Goal: Complete application form: Complete application form

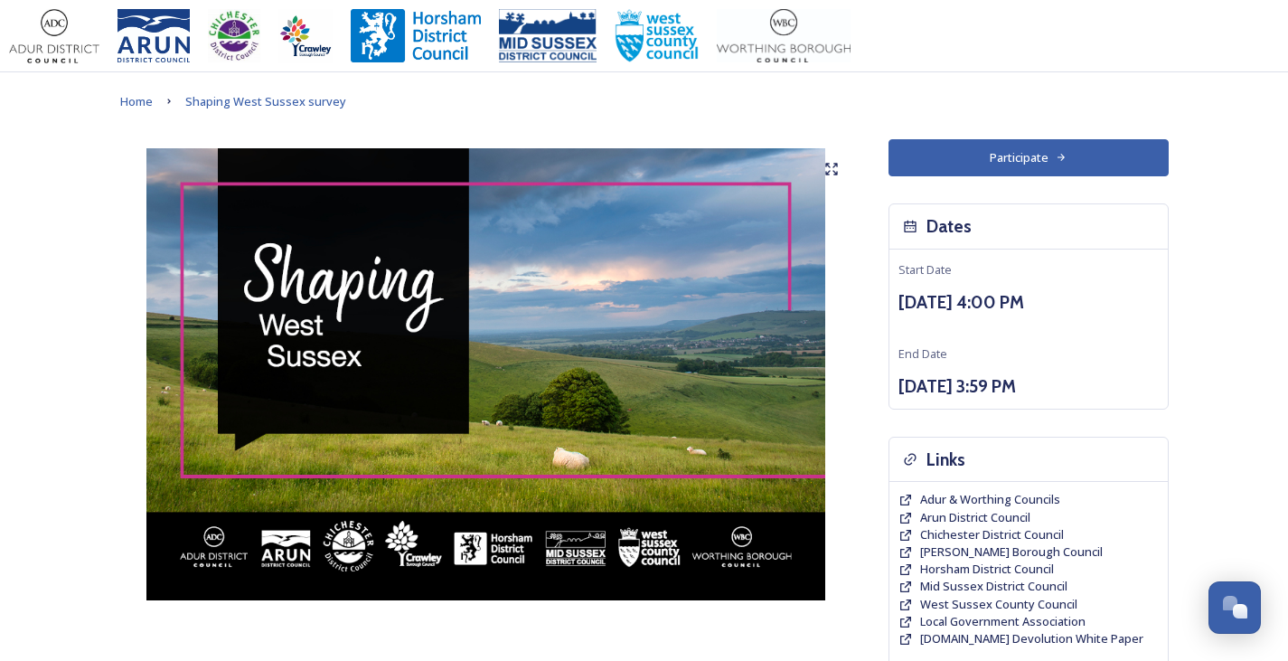
click at [1069, 155] on button "Participate" at bounding box center [1028, 157] width 280 height 37
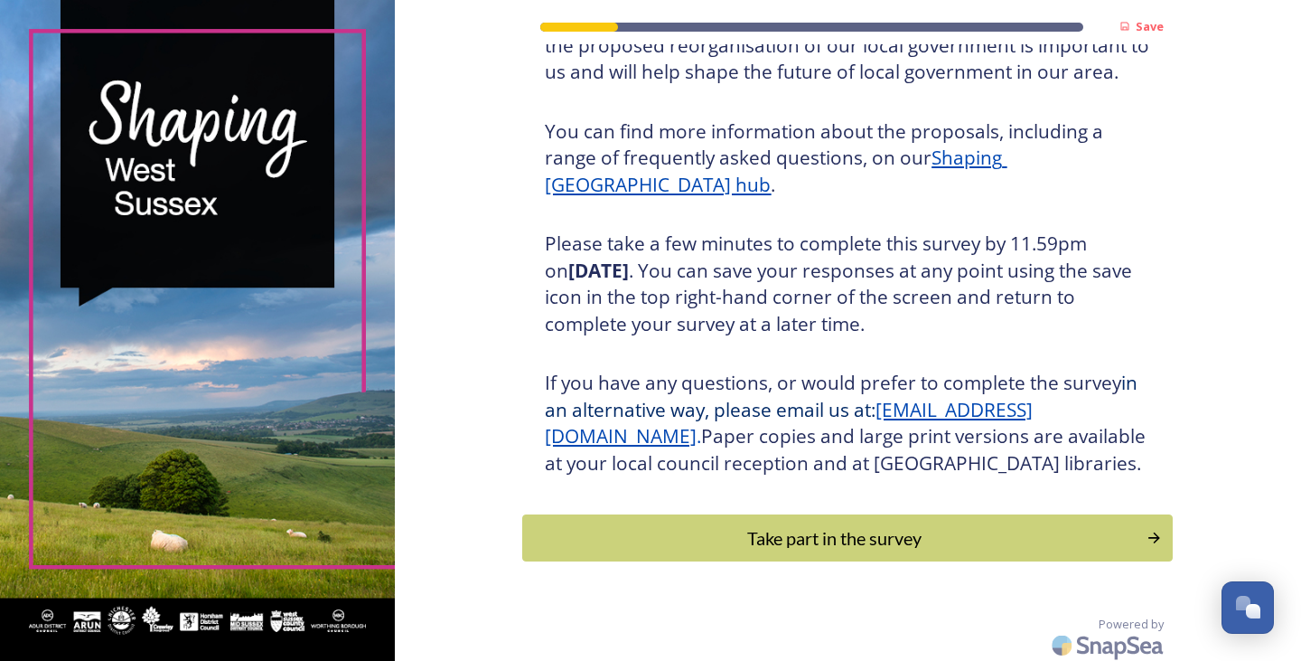
scroll to position [206, 0]
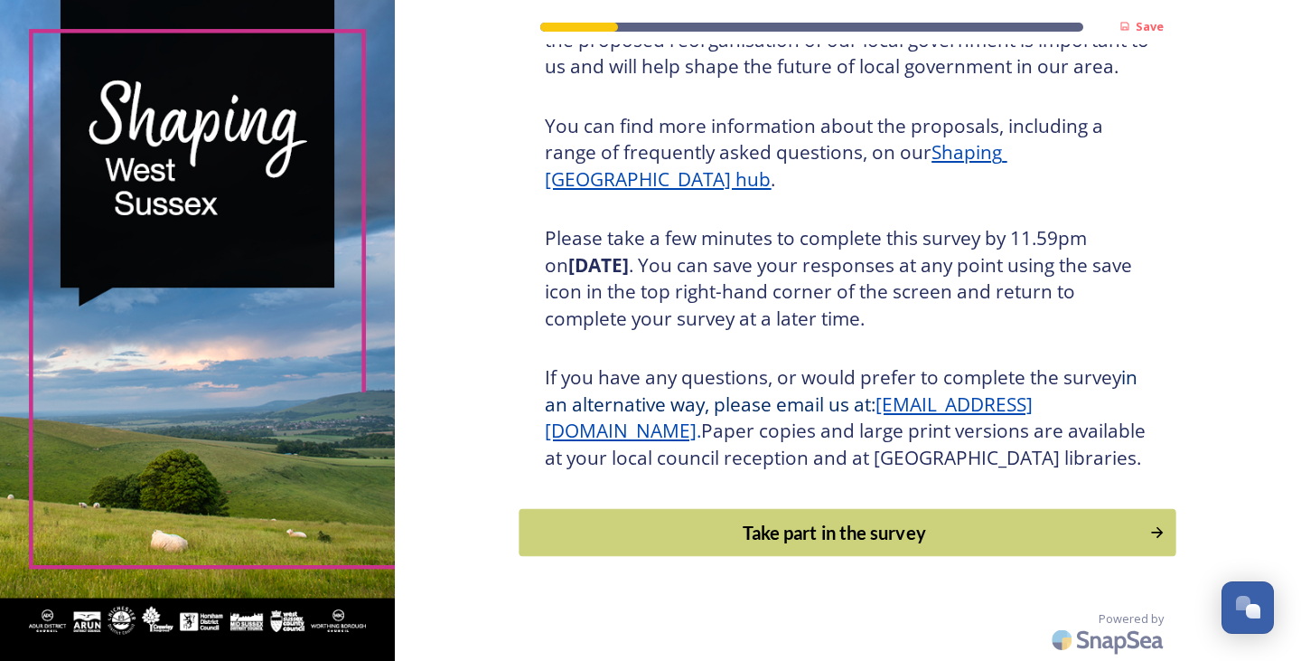
click at [866, 531] on div "Take part in the survey" at bounding box center [835, 532] width 611 height 27
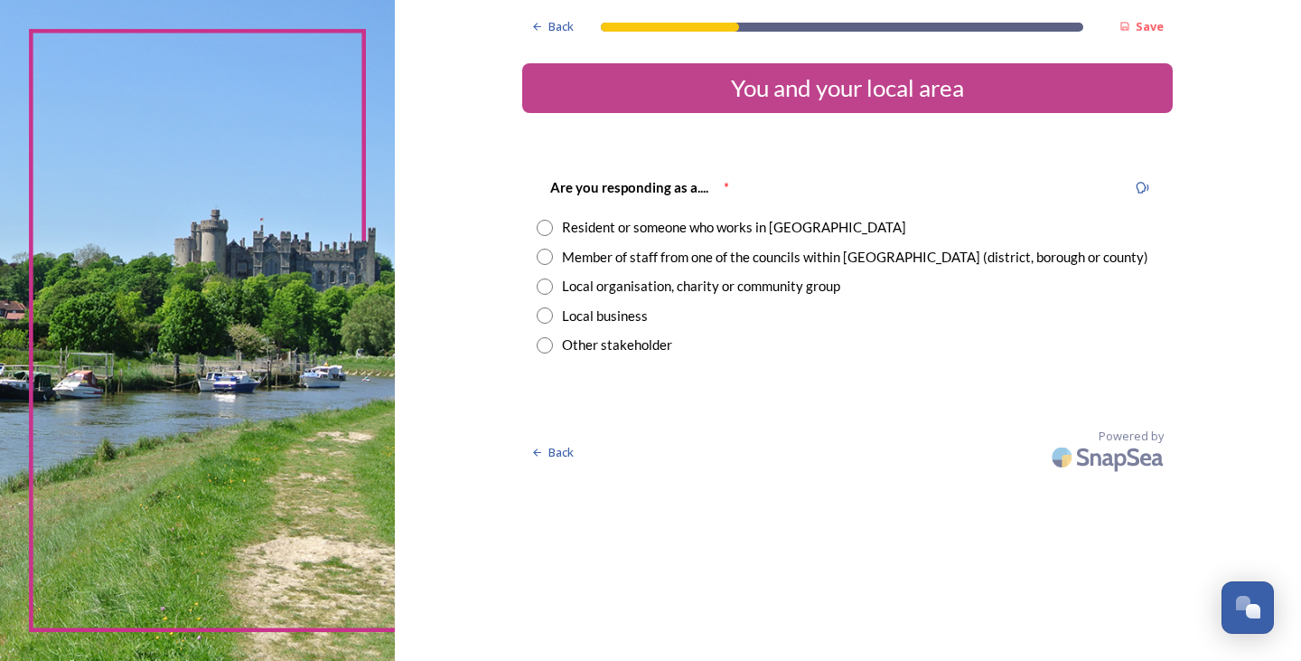
click at [544, 225] on input "radio" at bounding box center [545, 228] width 16 height 16
radio input "true"
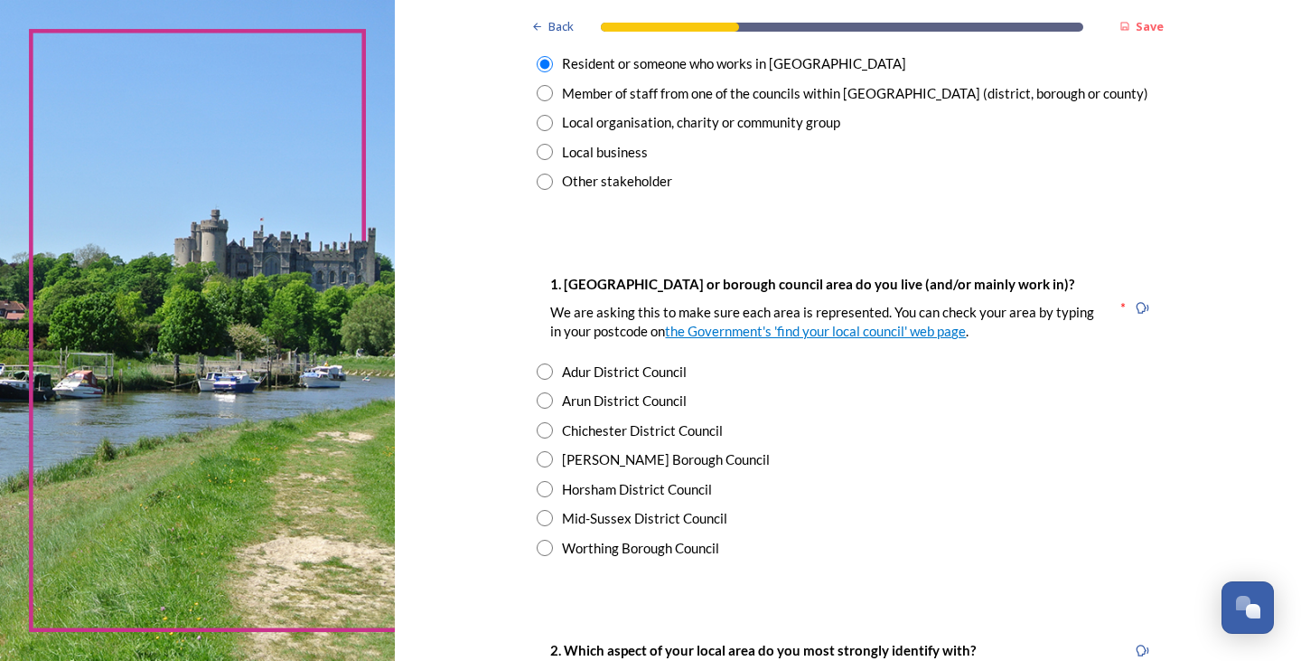
scroll to position [164, 0]
click at [544, 371] on input "radio" at bounding box center [545, 370] width 16 height 16
radio input "true"
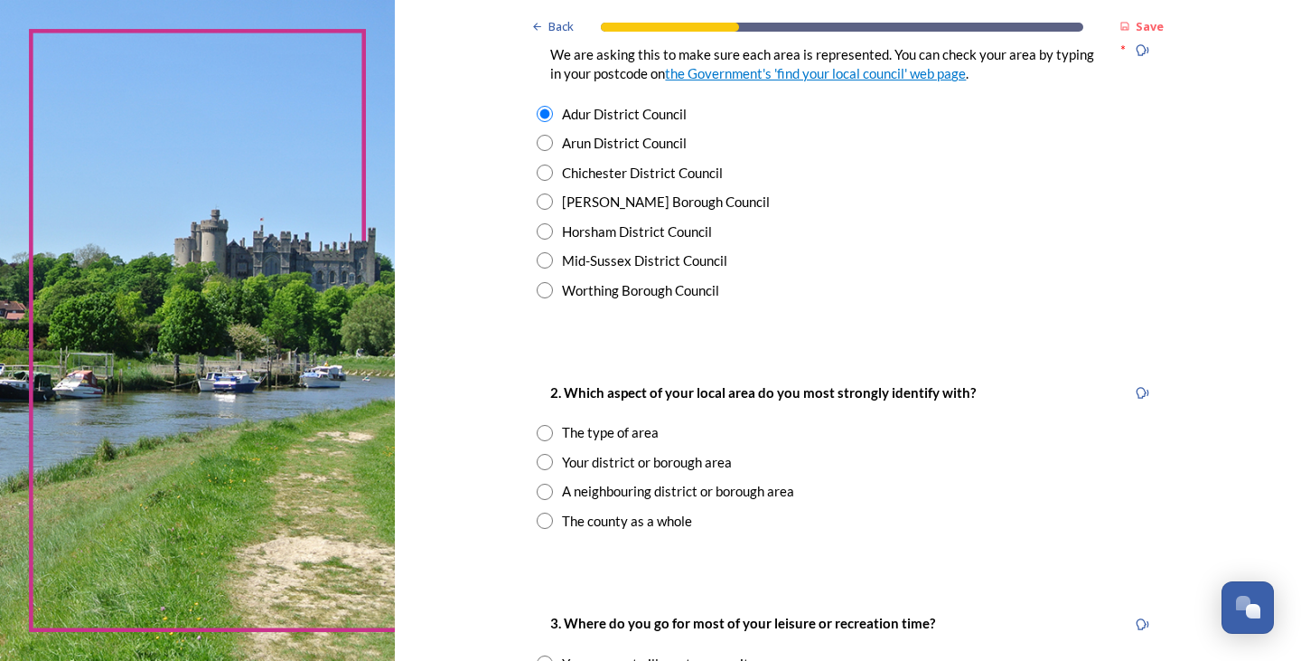
scroll to position [422, 0]
click at [539, 522] on input "radio" at bounding box center [545, 520] width 16 height 16
radio input "true"
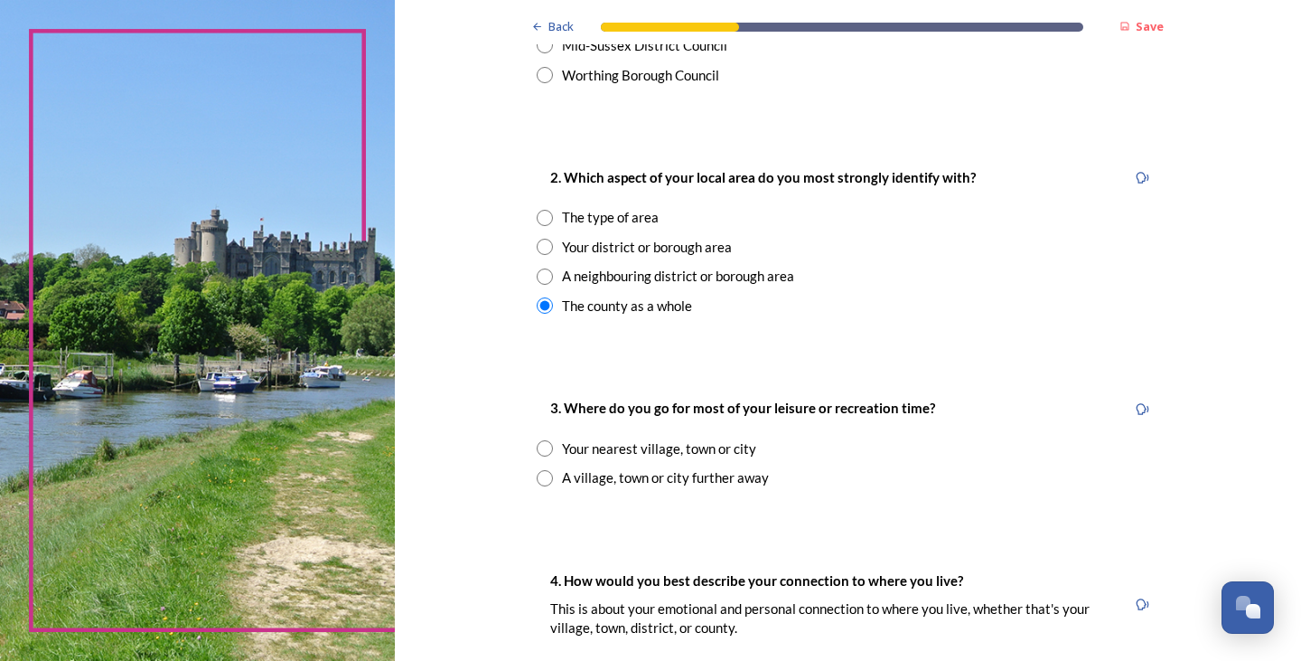
scroll to position [640, 0]
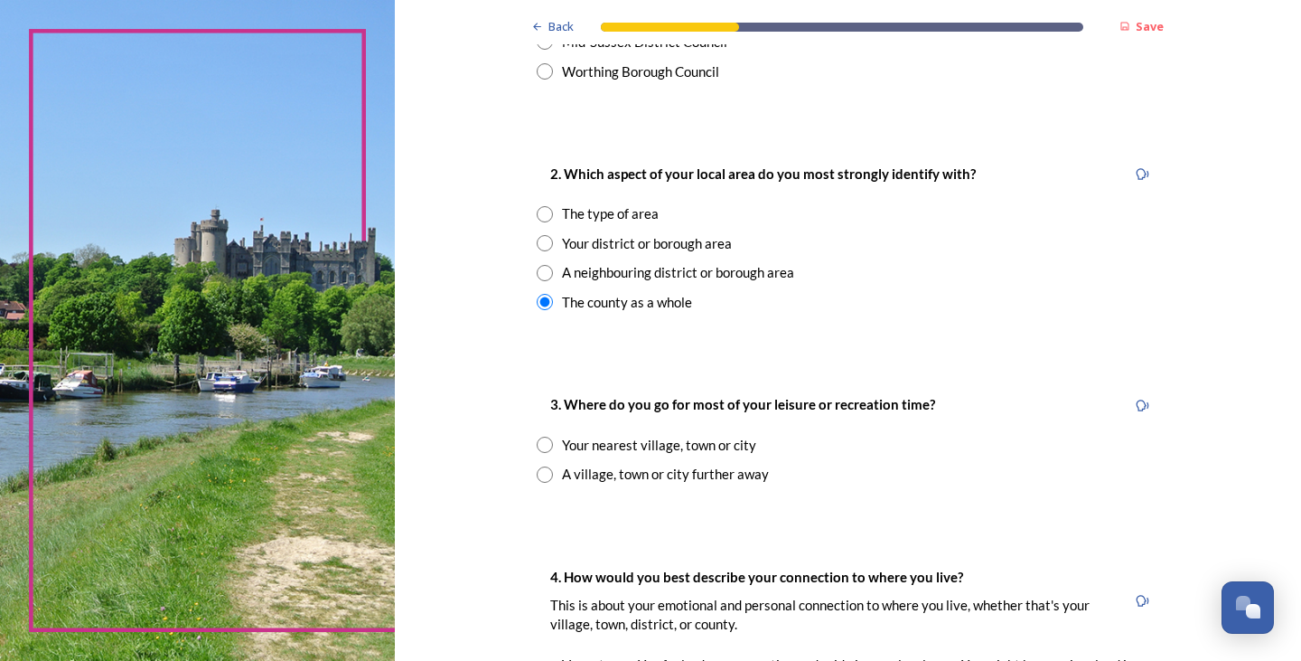
click at [539, 444] on input "radio" at bounding box center [545, 445] width 16 height 16
radio input "true"
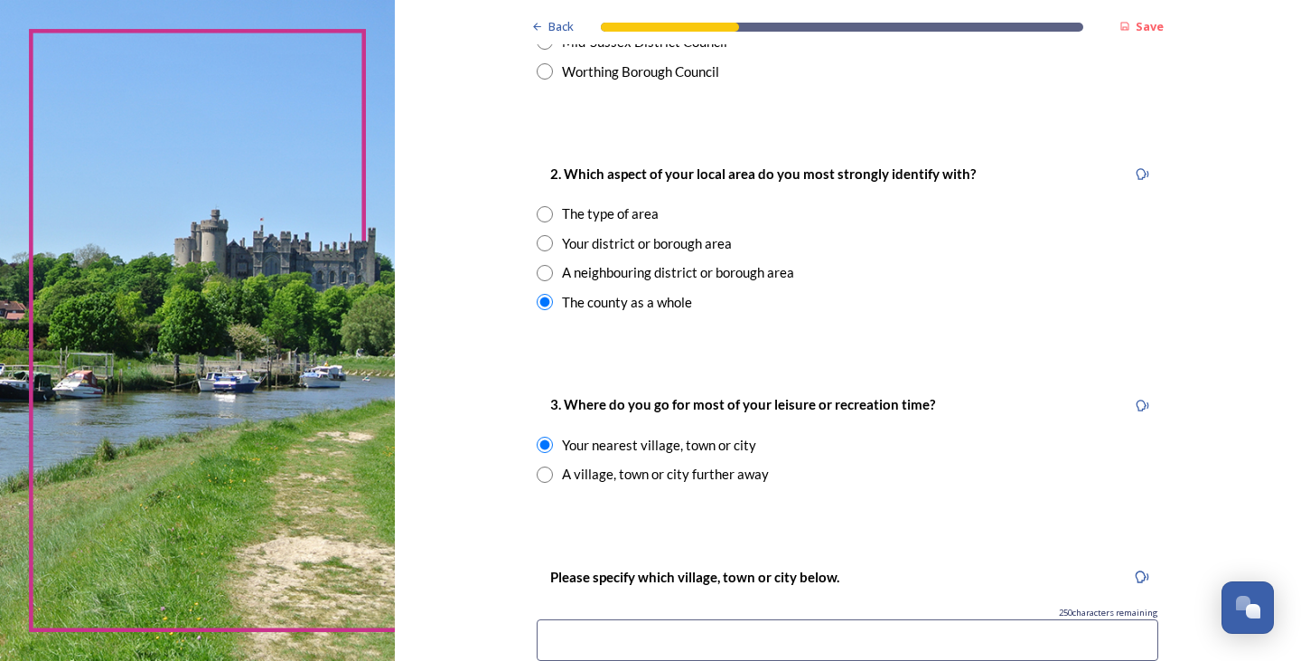
click at [543, 246] on input "radio" at bounding box center [545, 243] width 16 height 16
radio input "true"
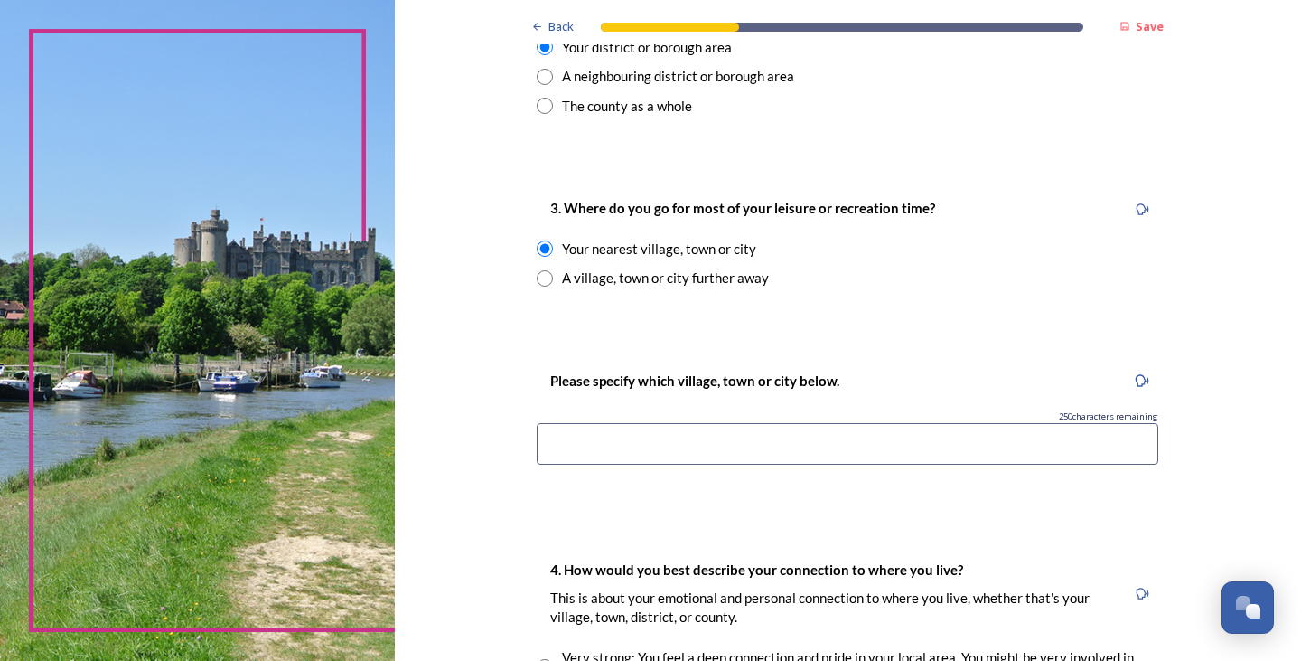
scroll to position [842, 0]
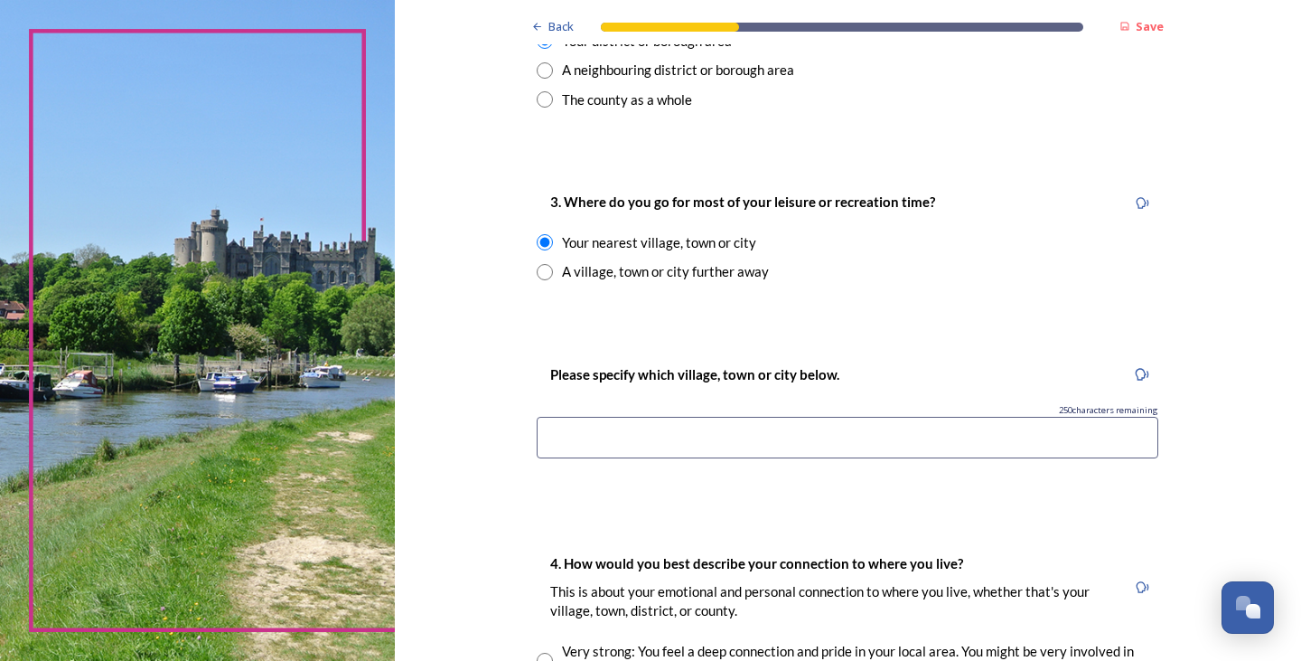
click at [798, 429] on input at bounding box center [848, 438] width 622 height 42
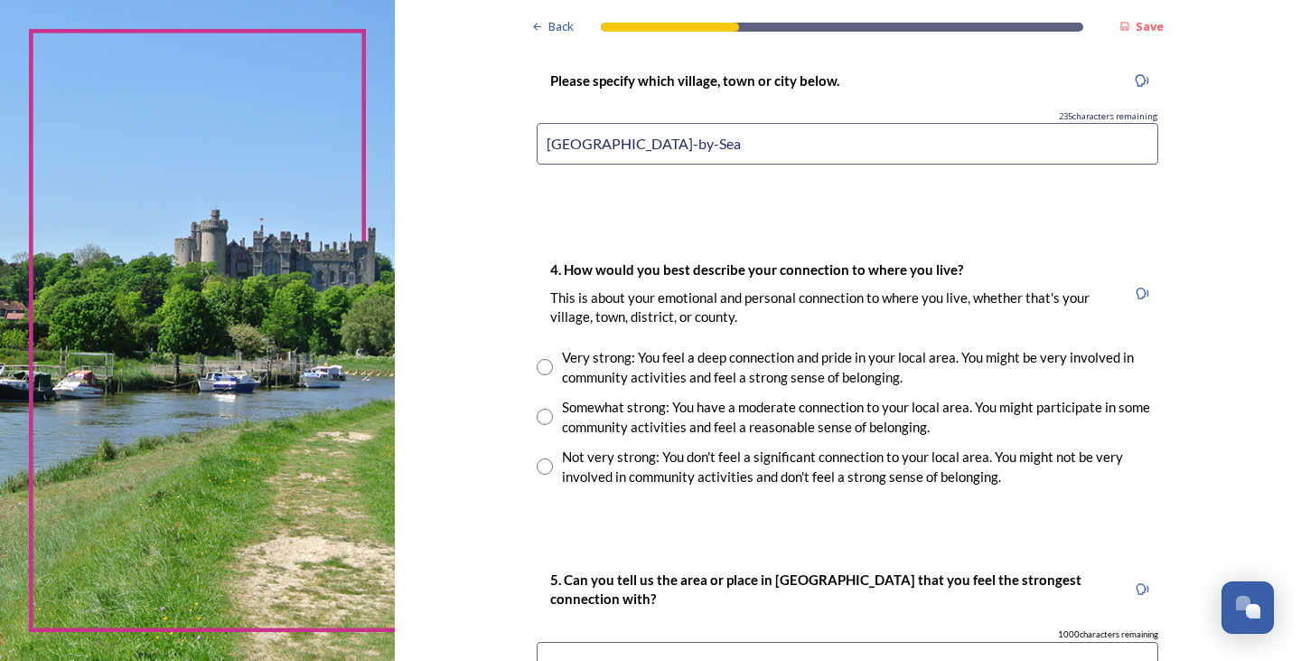
scroll to position [1137, 0]
type input "[GEOGRAPHIC_DATA]-by-Sea"
click at [541, 362] on input "radio" at bounding box center [545, 366] width 16 height 16
radio input "true"
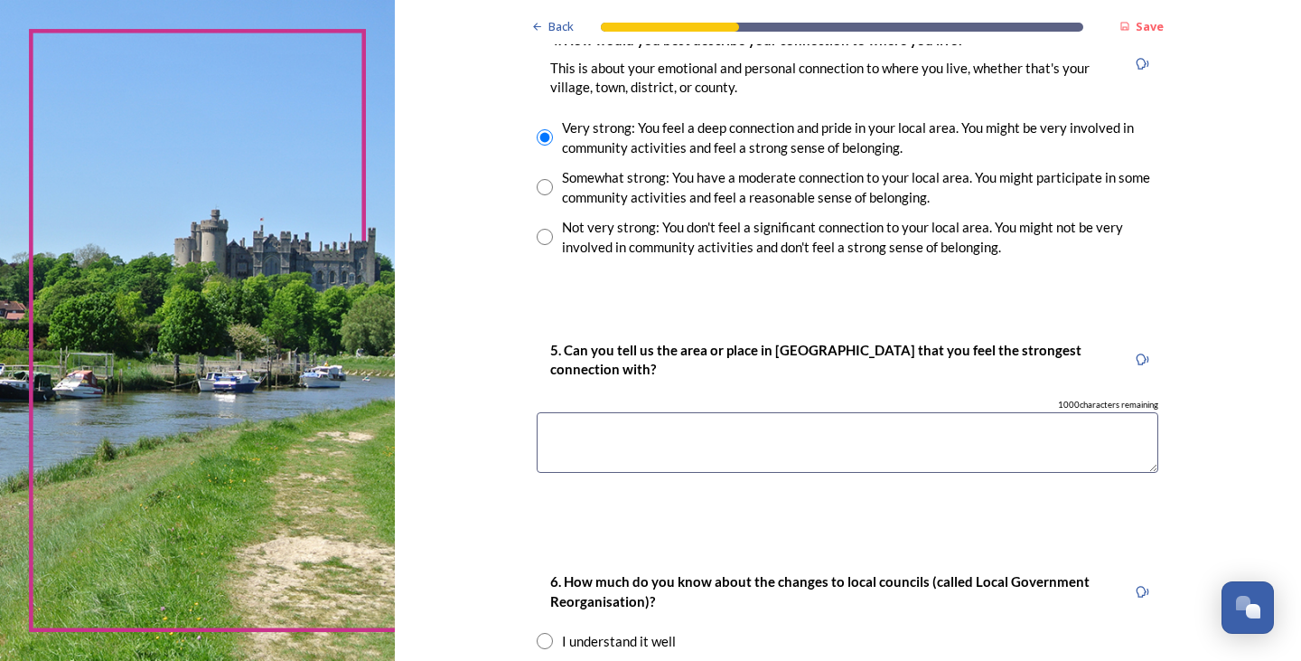
scroll to position [1367, 0]
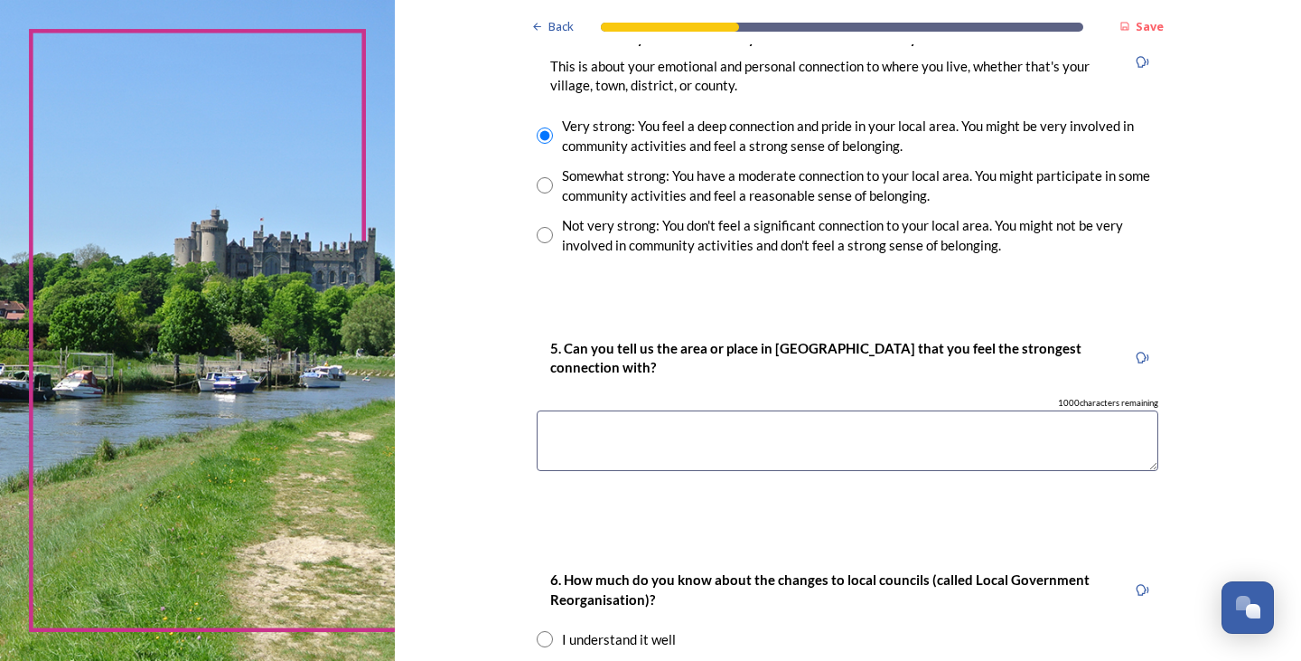
click at [618, 435] on textarea at bounding box center [848, 440] width 622 height 61
type textarea "T"
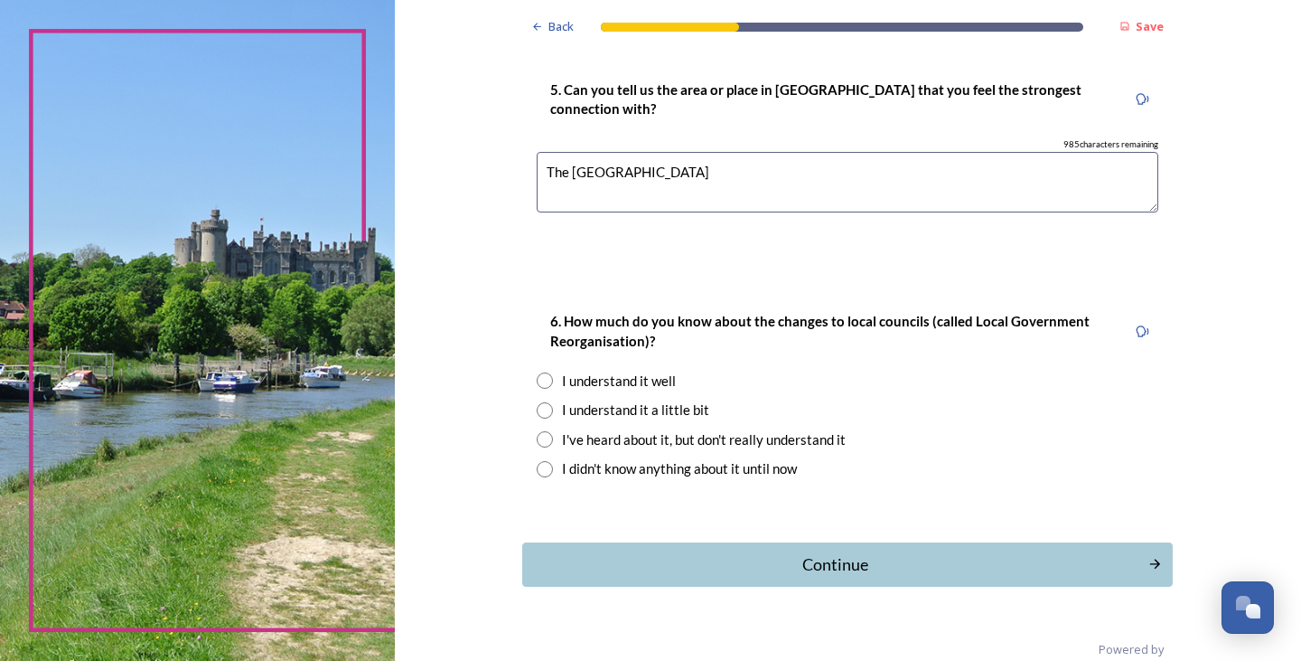
scroll to position [1627, 0]
type textarea "The [GEOGRAPHIC_DATA]"
click at [540, 401] on input "radio" at bounding box center [545, 409] width 16 height 16
radio input "true"
click at [867, 555] on div "Continue" at bounding box center [836, 563] width 612 height 24
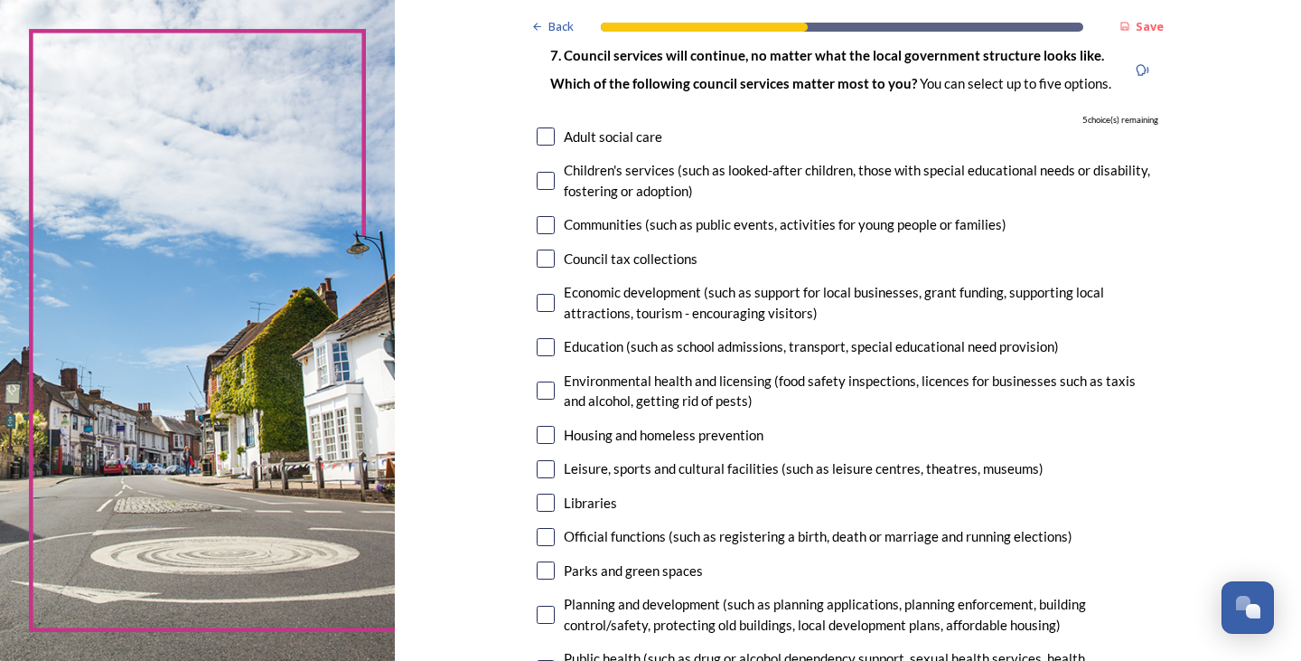
scroll to position [133, 0]
click at [541, 249] on input "checkbox" at bounding box center [546, 258] width 18 height 18
checkbox input "true"
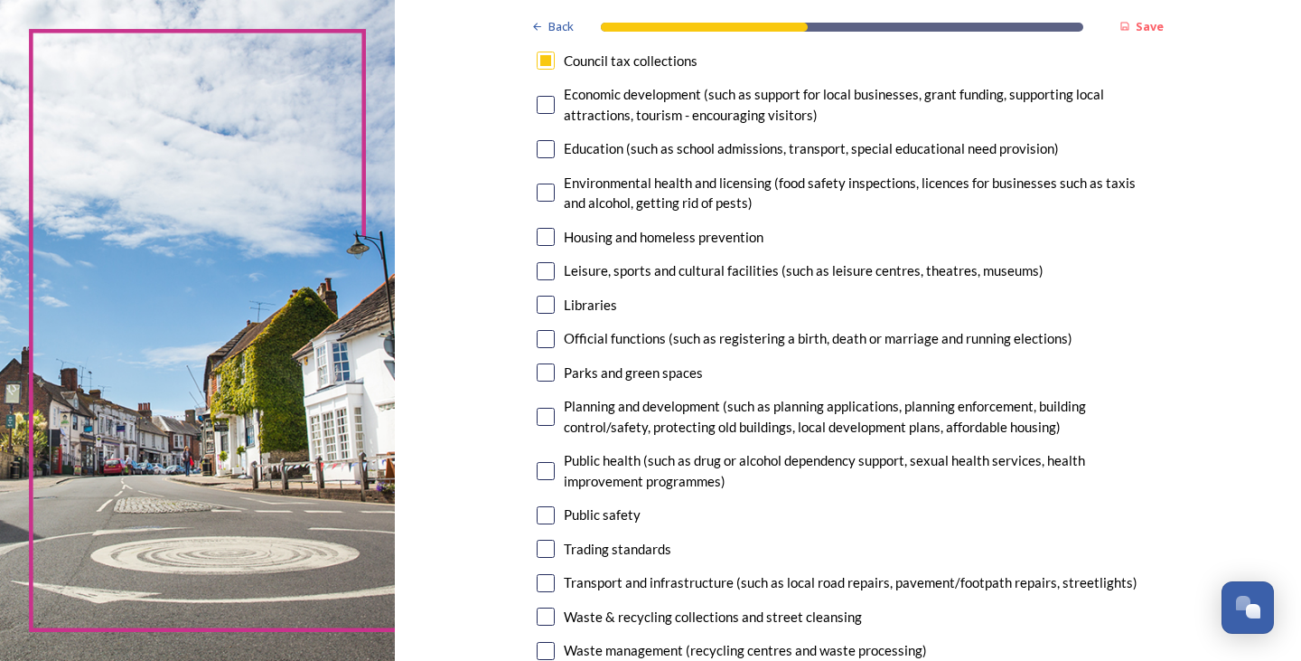
scroll to position [331, 0]
click at [542, 370] on input "checkbox" at bounding box center [546, 371] width 18 height 18
checkbox input "true"
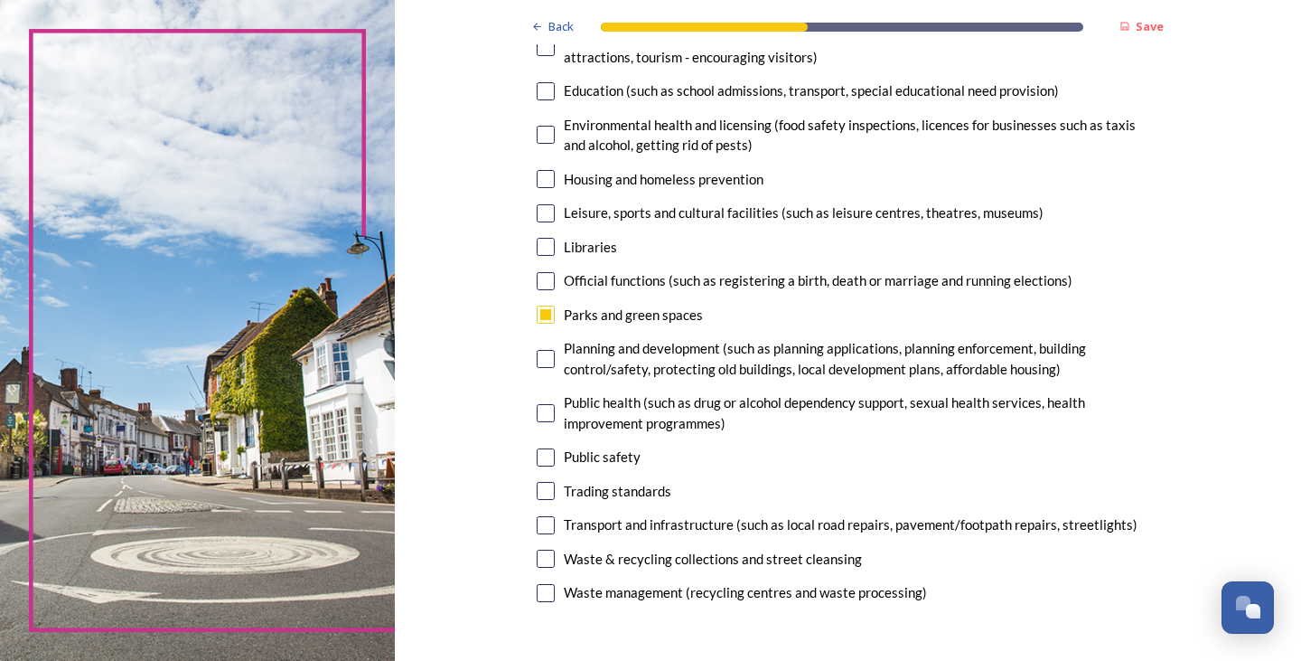
scroll to position [389, 0]
click at [548, 362] on input "checkbox" at bounding box center [546, 358] width 18 height 18
checkbox input "true"
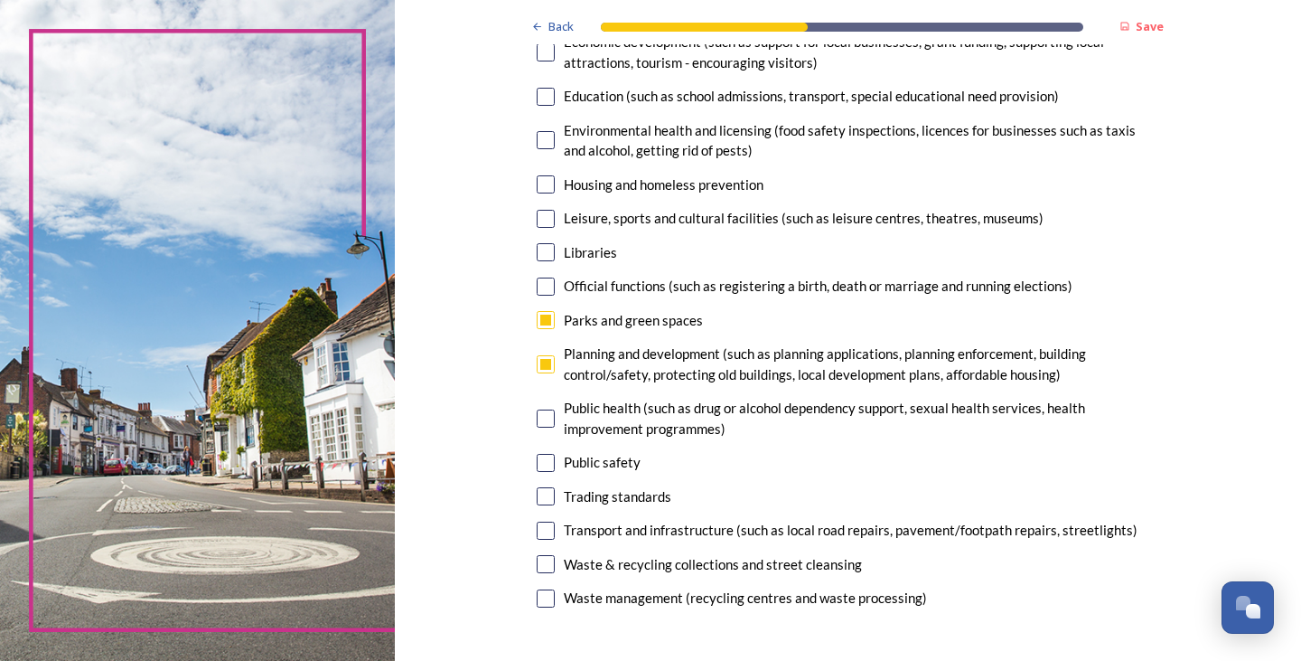
scroll to position [383, 0]
click at [547, 519] on div "Transport and infrastructure (such as local road repairs, pavement/footpath rep…" at bounding box center [848, 529] width 622 height 21
checkbox input "true"
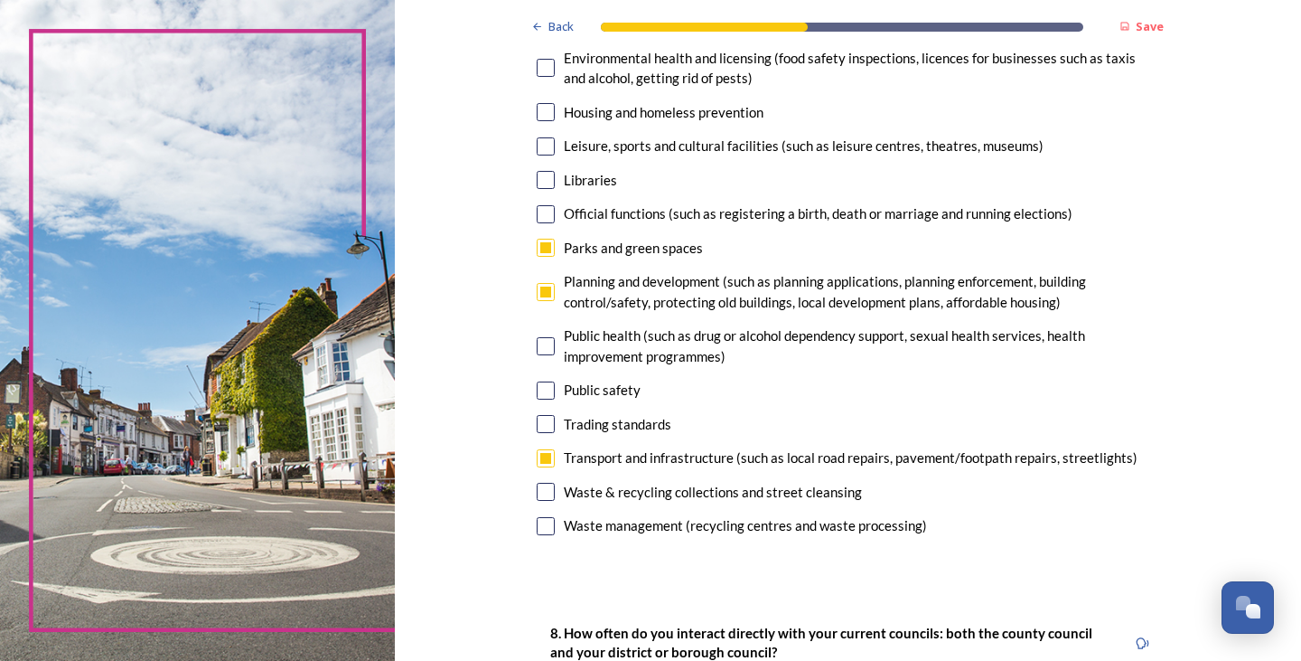
scroll to position [457, 0]
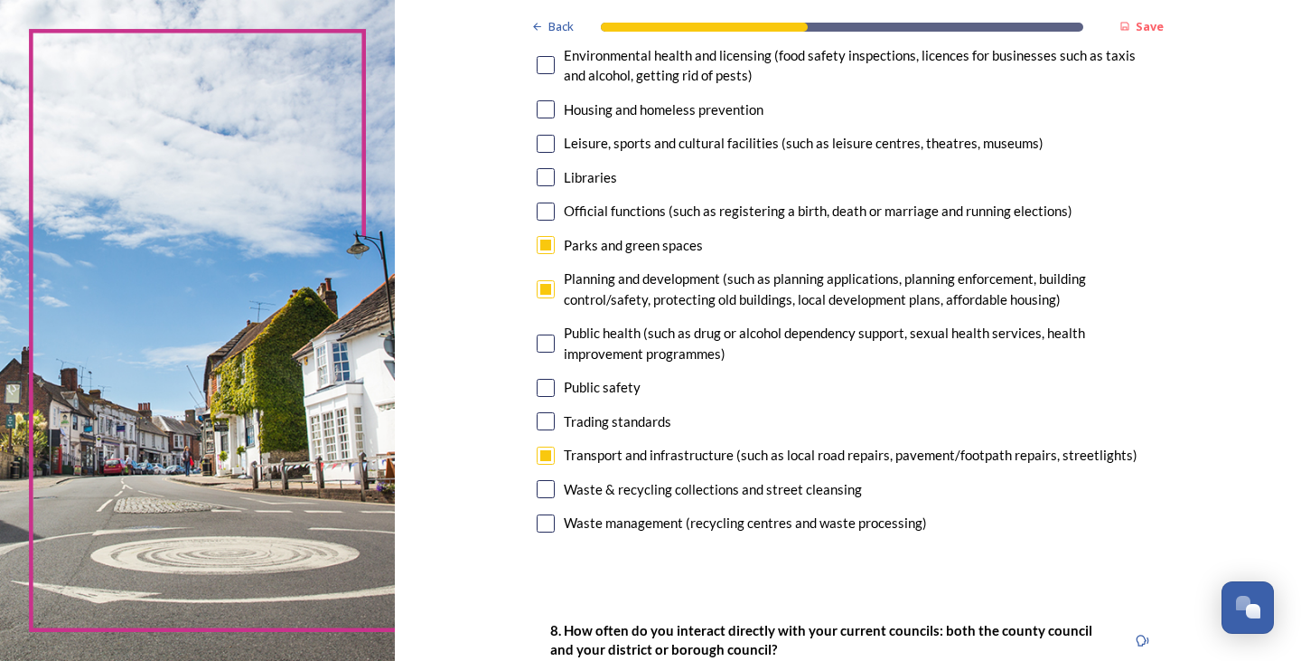
click at [537, 493] on input "checkbox" at bounding box center [546, 489] width 18 height 18
checkbox input "true"
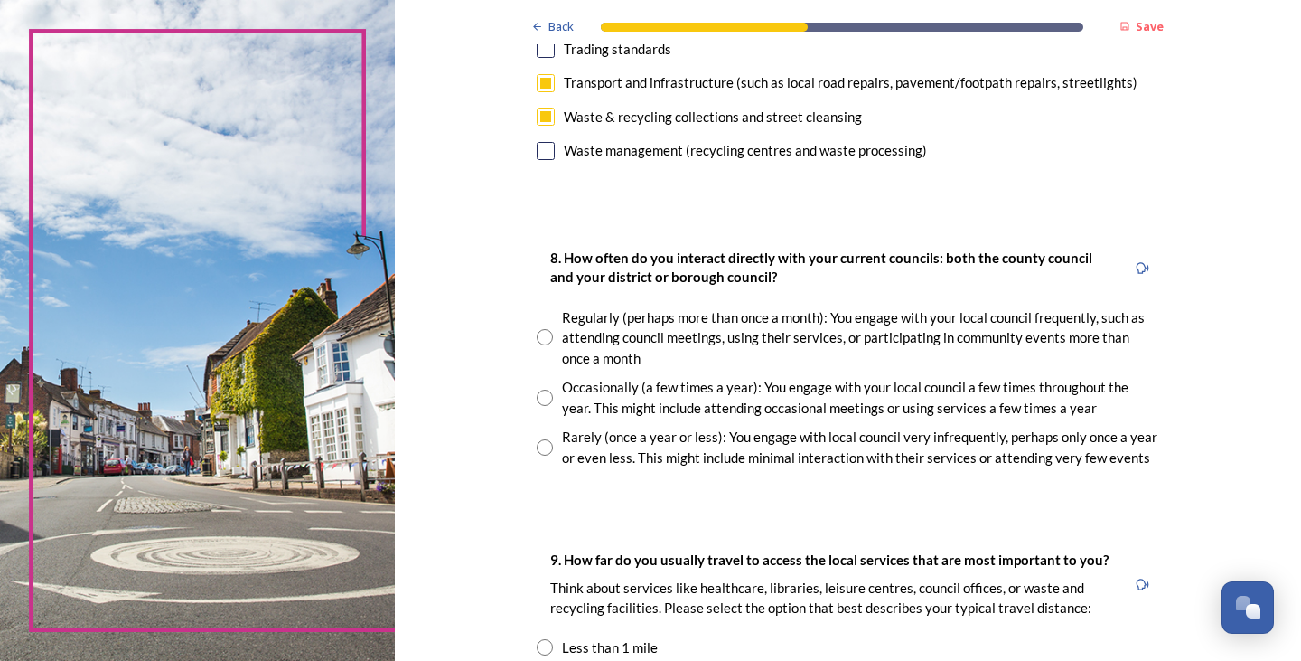
scroll to position [832, 0]
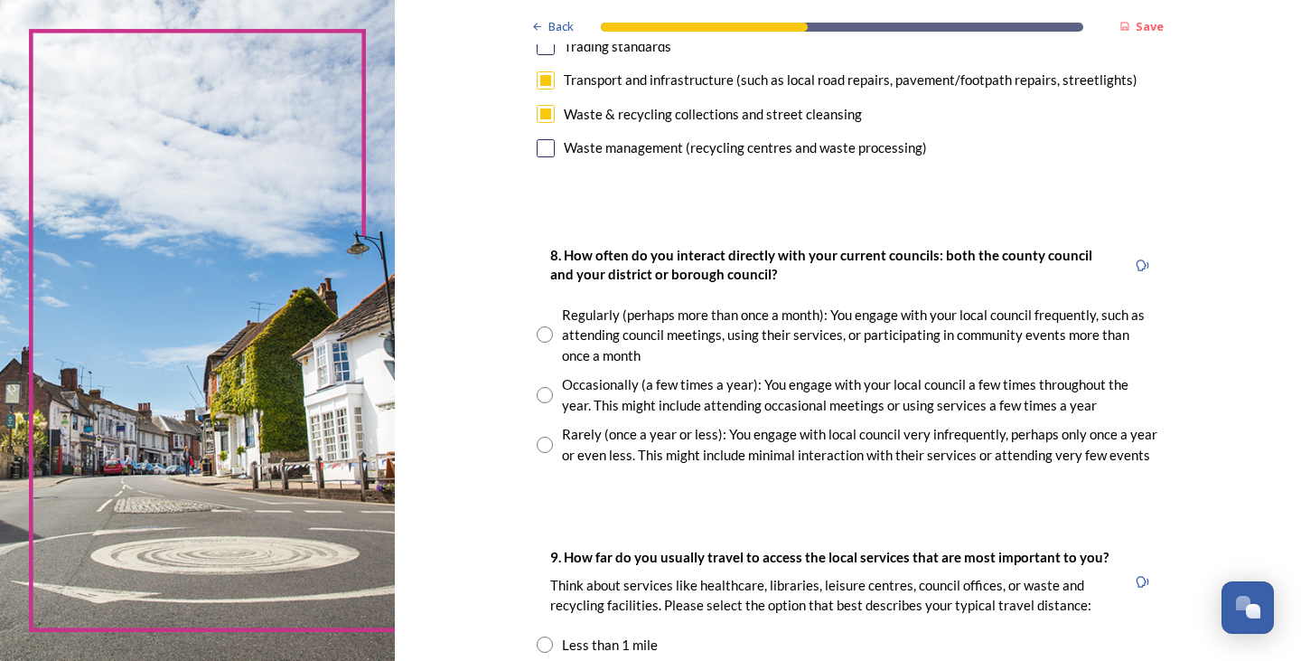
click at [539, 446] on input "radio" at bounding box center [545, 445] width 16 height 16
radio input "true"
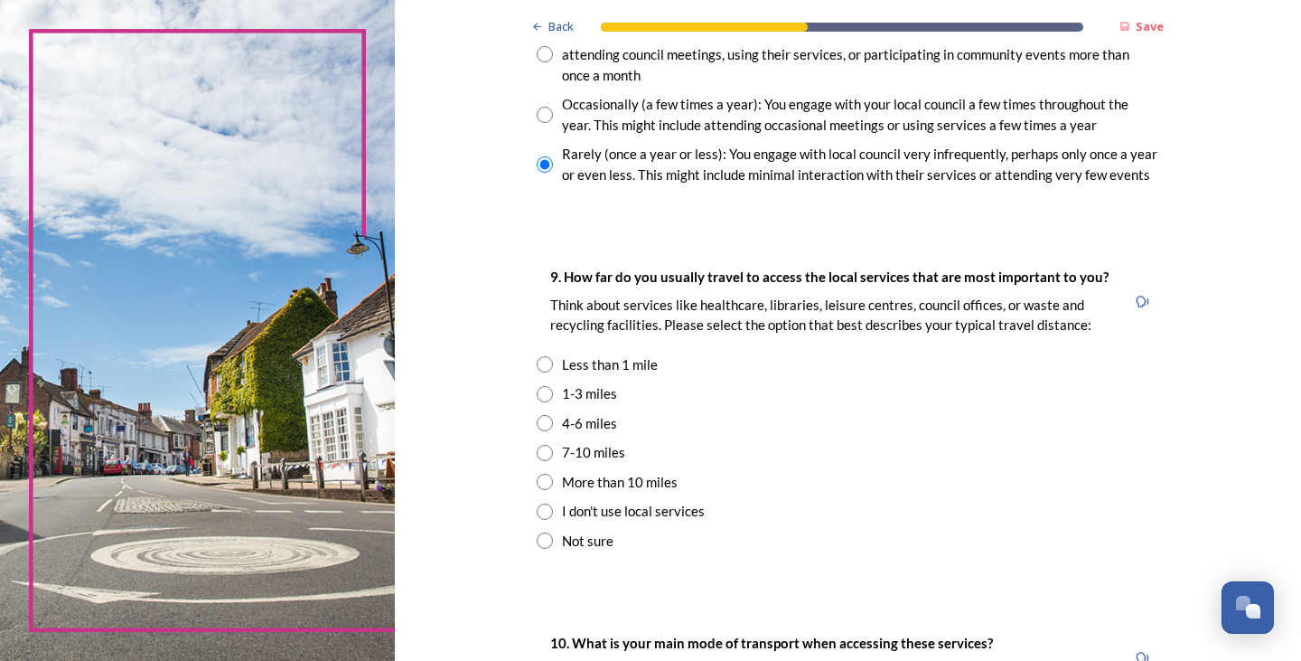
scroll to position [1113, 0]
click at [539, 360] on input "radio" at bounding box center [545, 363] width 16 height 16
radio input "true"
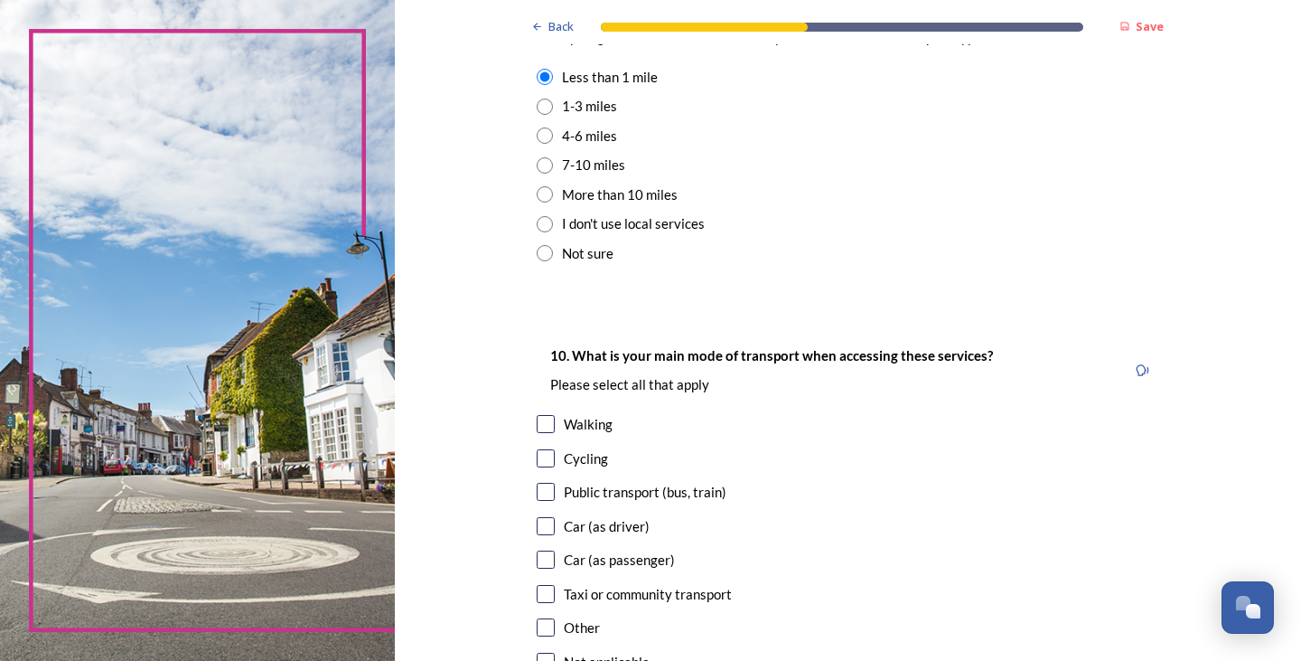
scroll to position [1401, 0]
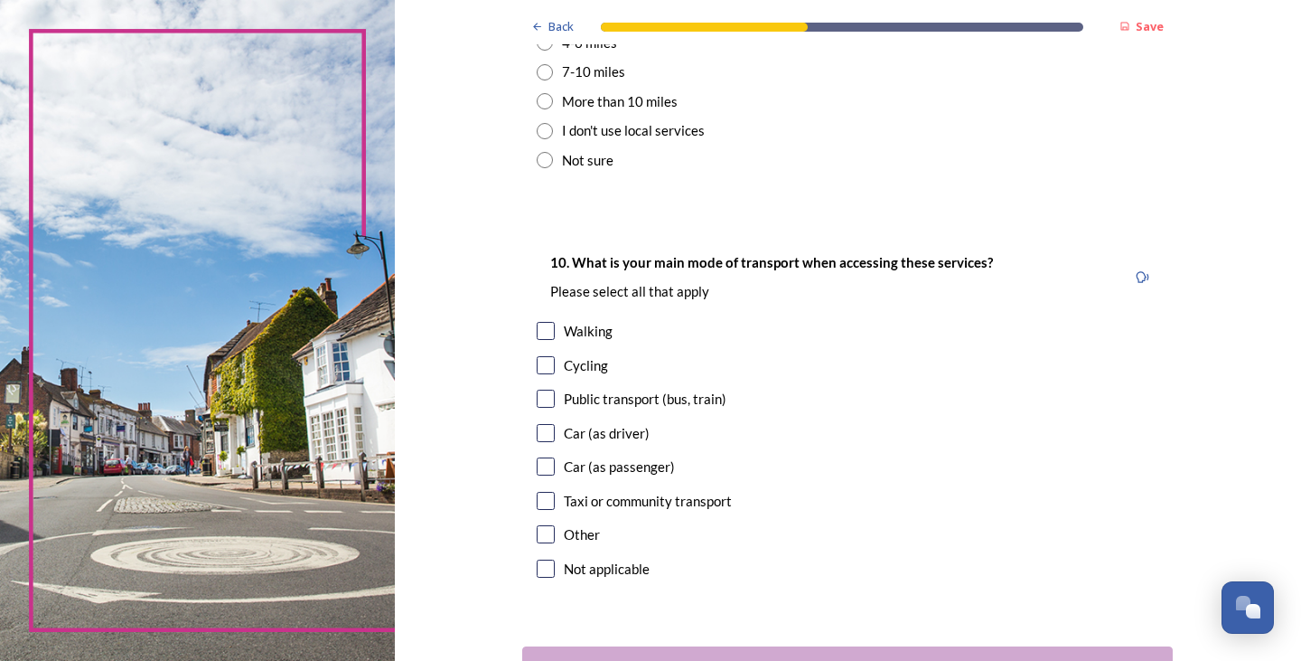
scroll to position [1495, 0]
click at [545, 426] on input "checkbox" at bounding box center [546, 431] width 18 height 18
checkbox input "true"
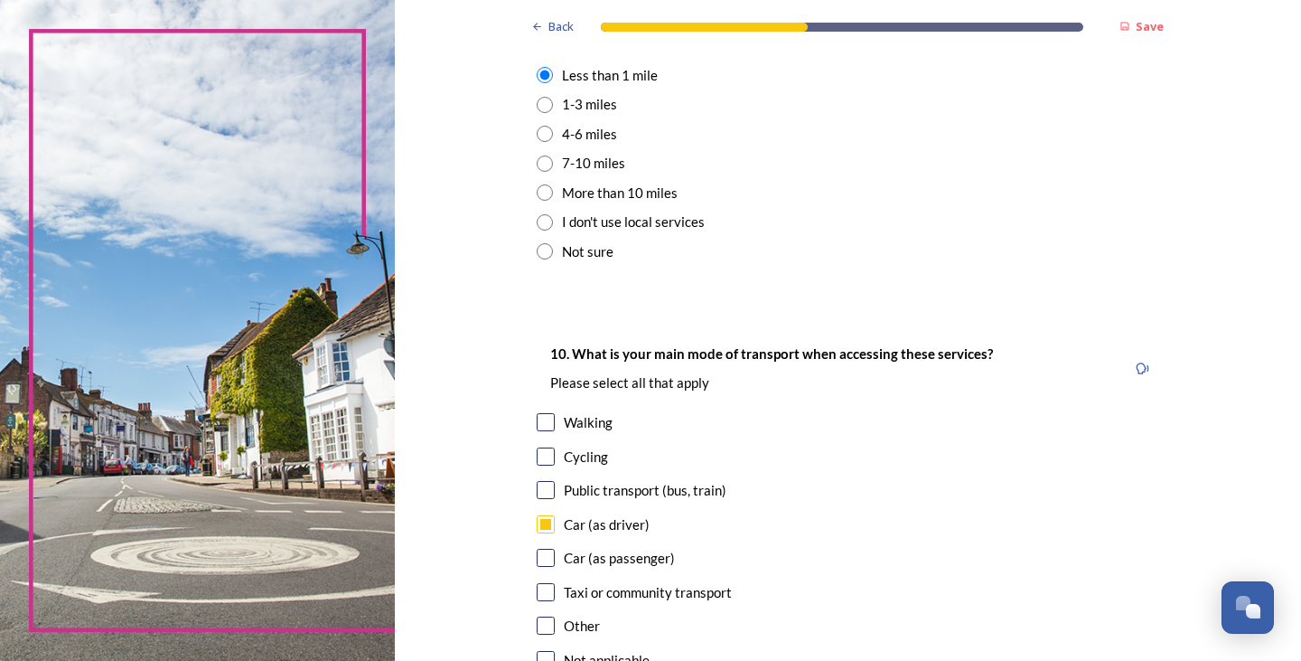
scroll to position [1402, 0]
click at [542, 104] on input "radio" at bounding box center [545, 105] width 16 height 16
radio input "true"
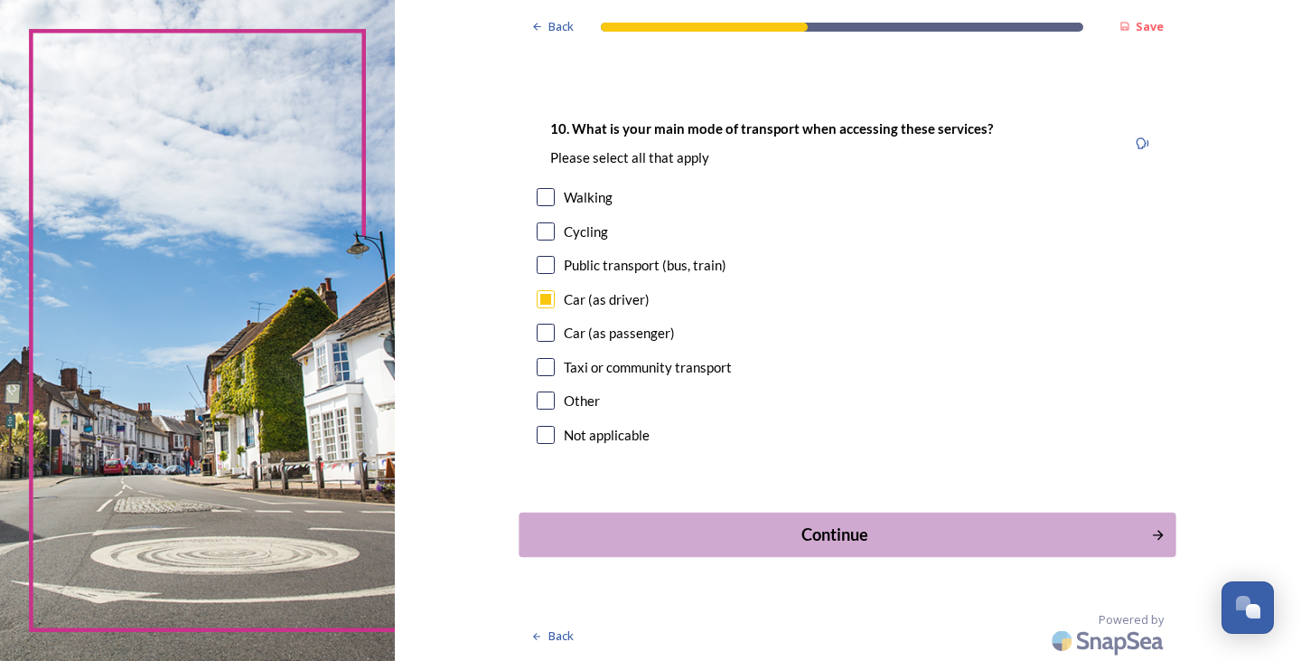
click at [794, 546] on div "Continue" at bounding box center [836, 534] width 612 height 24
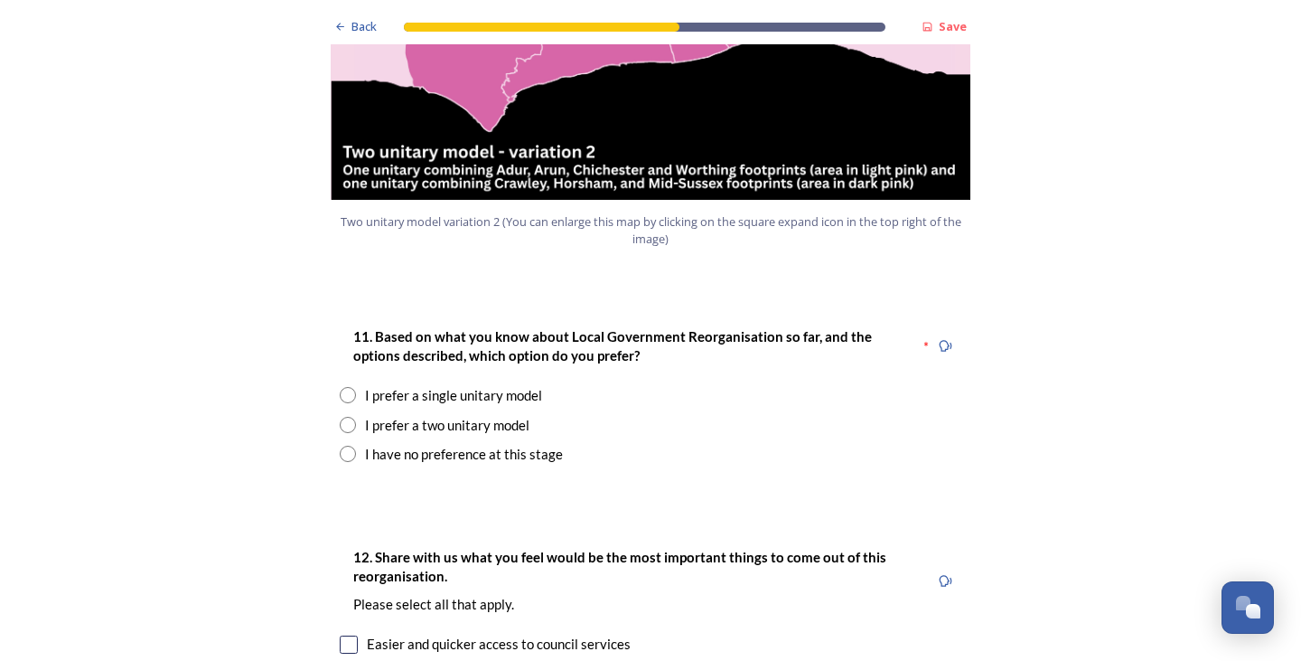
scroll to position [2204, 0]
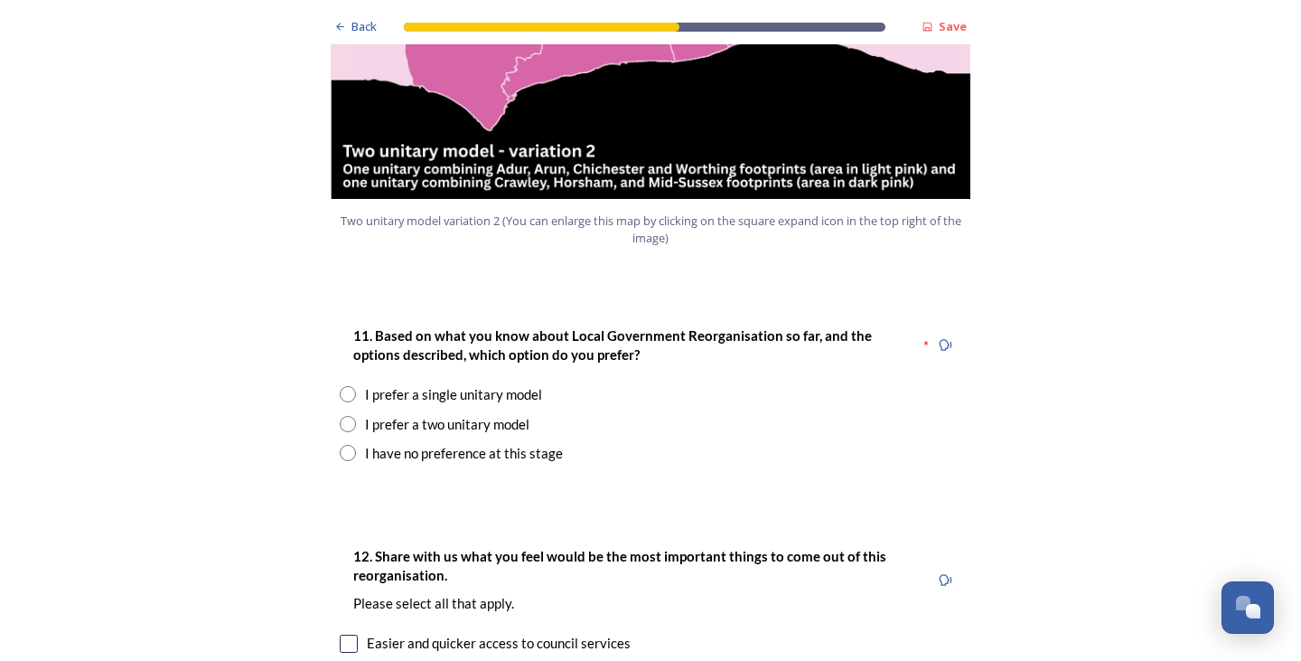
click at [342, 416] on input "radio" at bounding box center [348, 424] width 16 height 16
radio input "true"
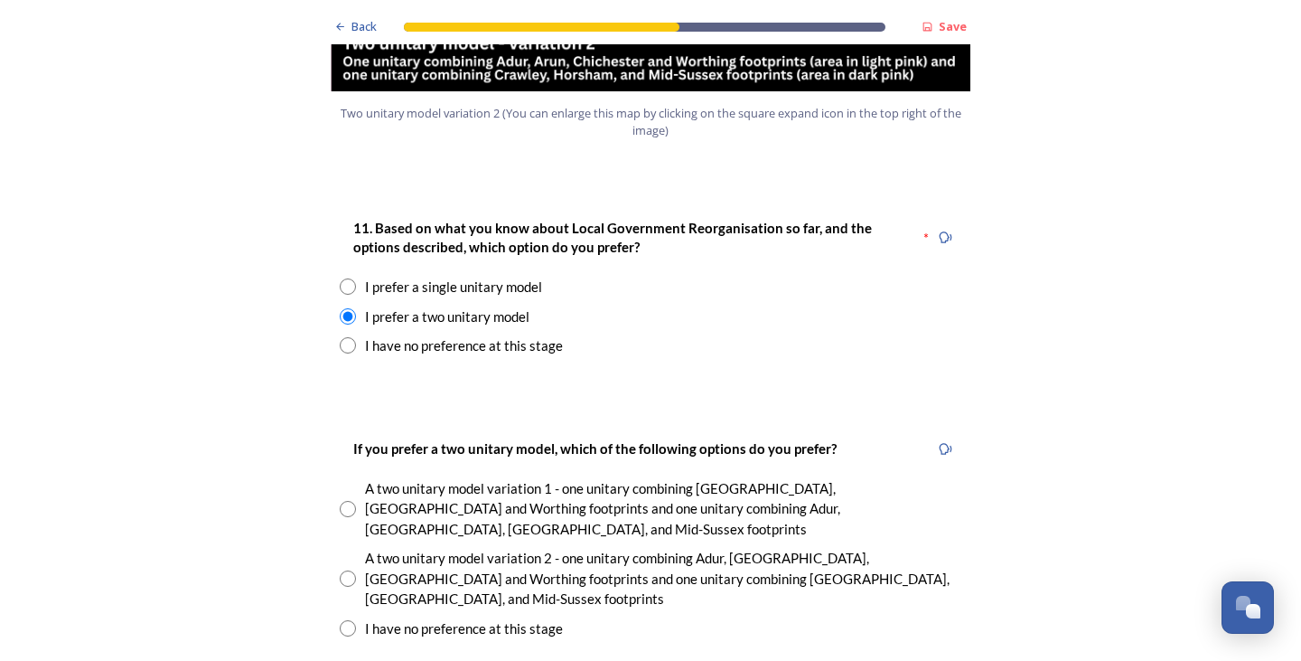
scroll to position [2314, 0]
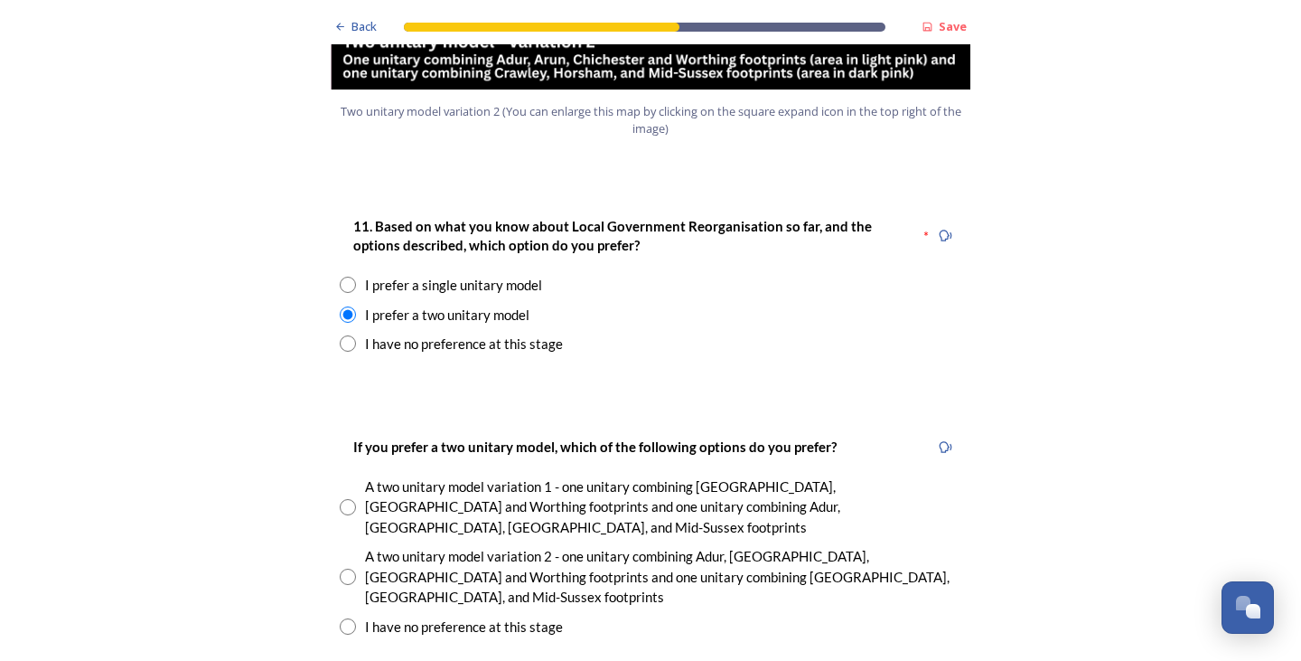
click at [341, 568] on input "radio" at bounding box center [348, 576] width 16 height 16
radio input "true"
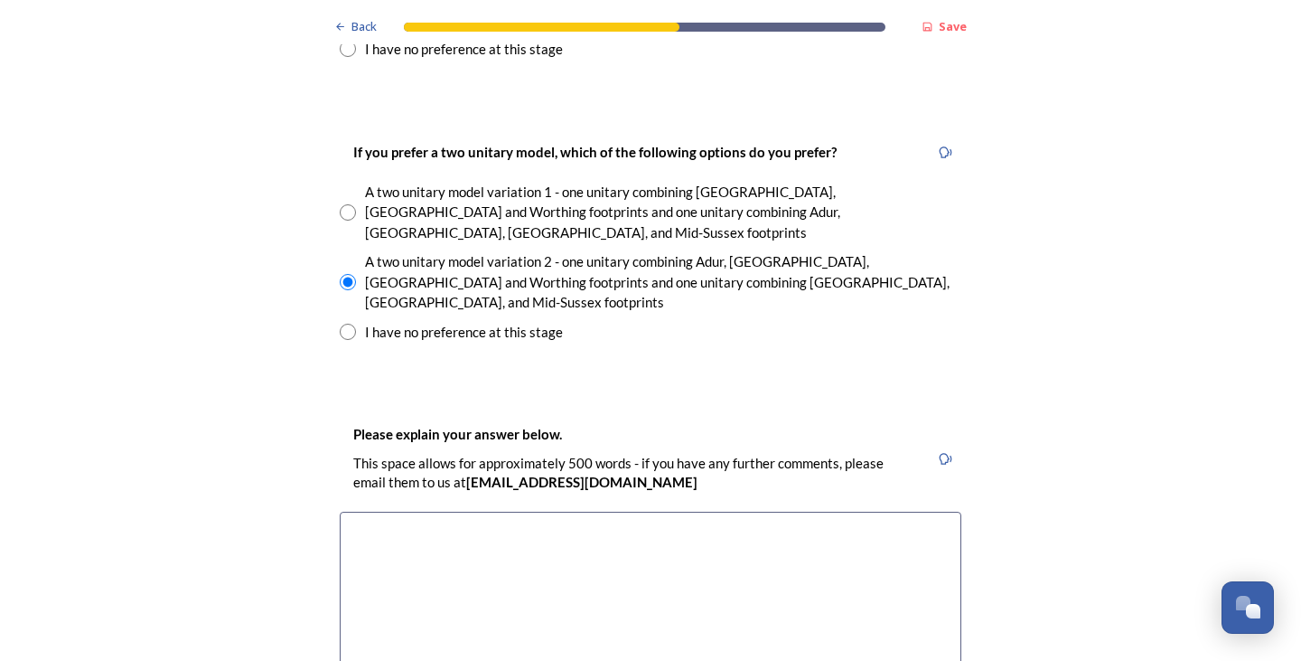
scroll to position [2612, 0]
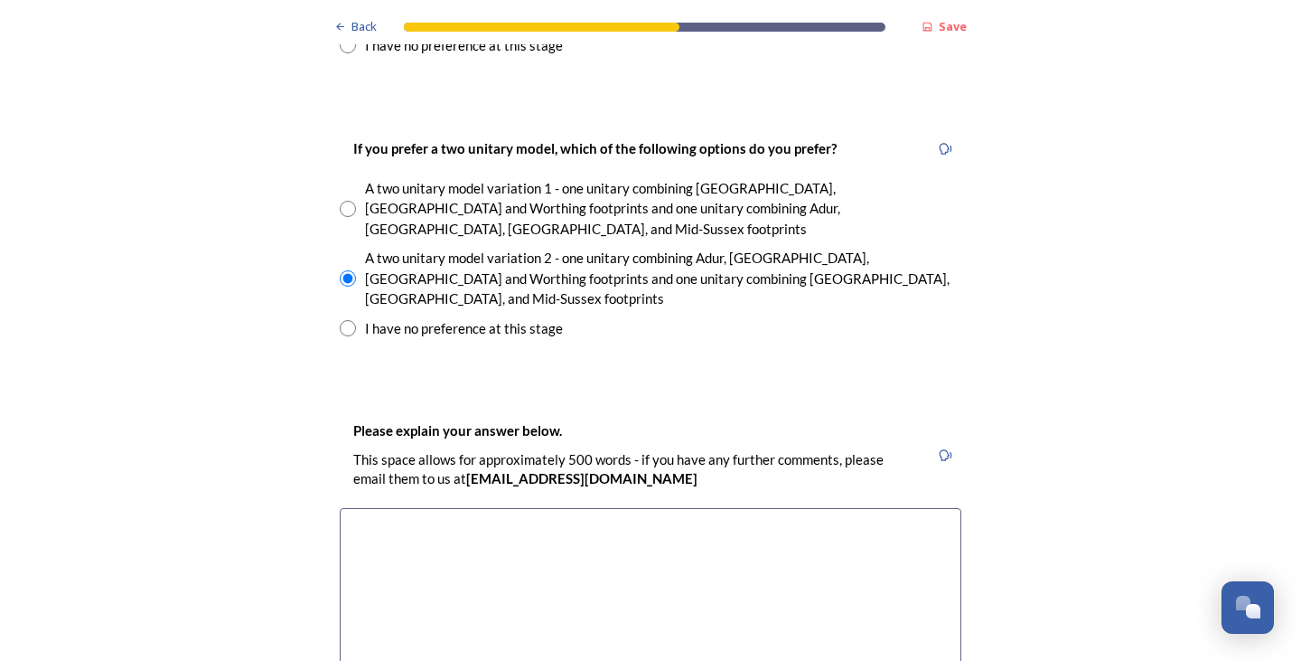
click at [352, 511] on textarea at bounding box center [651, 609] width 622 height 203
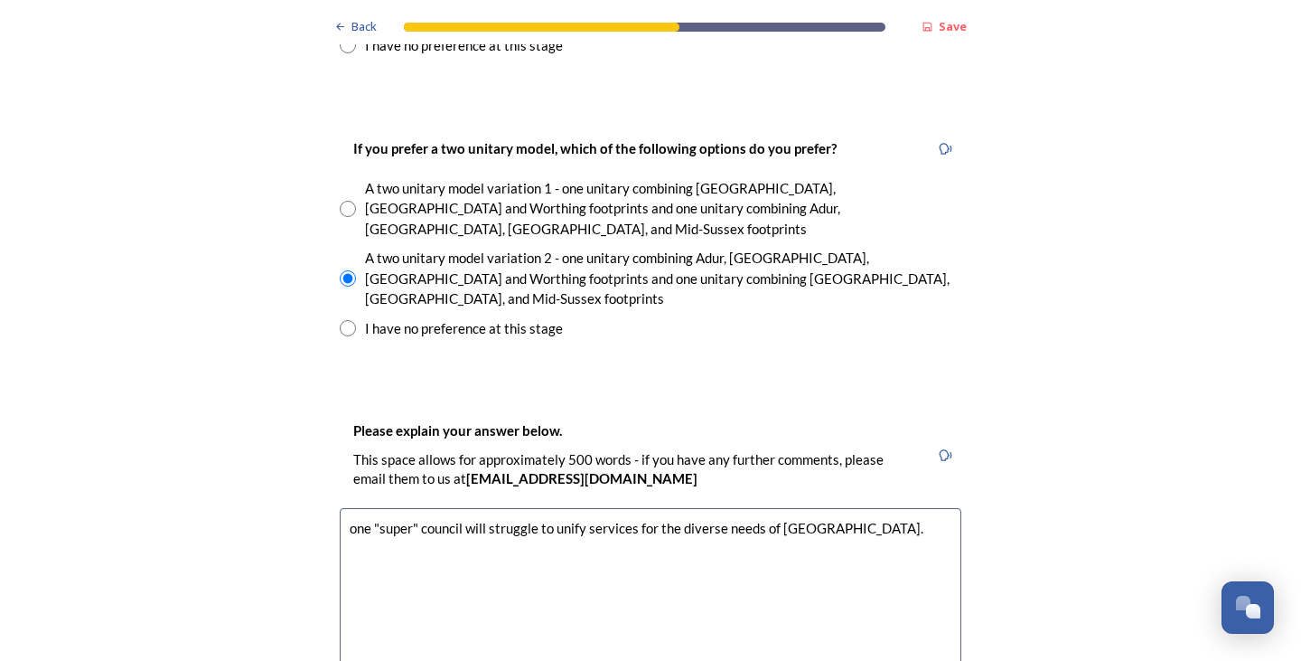
click at [352, 508] on textarea "one "super" council will struggle to unify services for the diverse needs of [G…" at bounding box center [651, 609] width 622 height 203
click at [889, 508] on textarea "One "super" council will struggle to unify services for the diverse needs of [G…" at bounding box center [651, 609] width 622 height 203
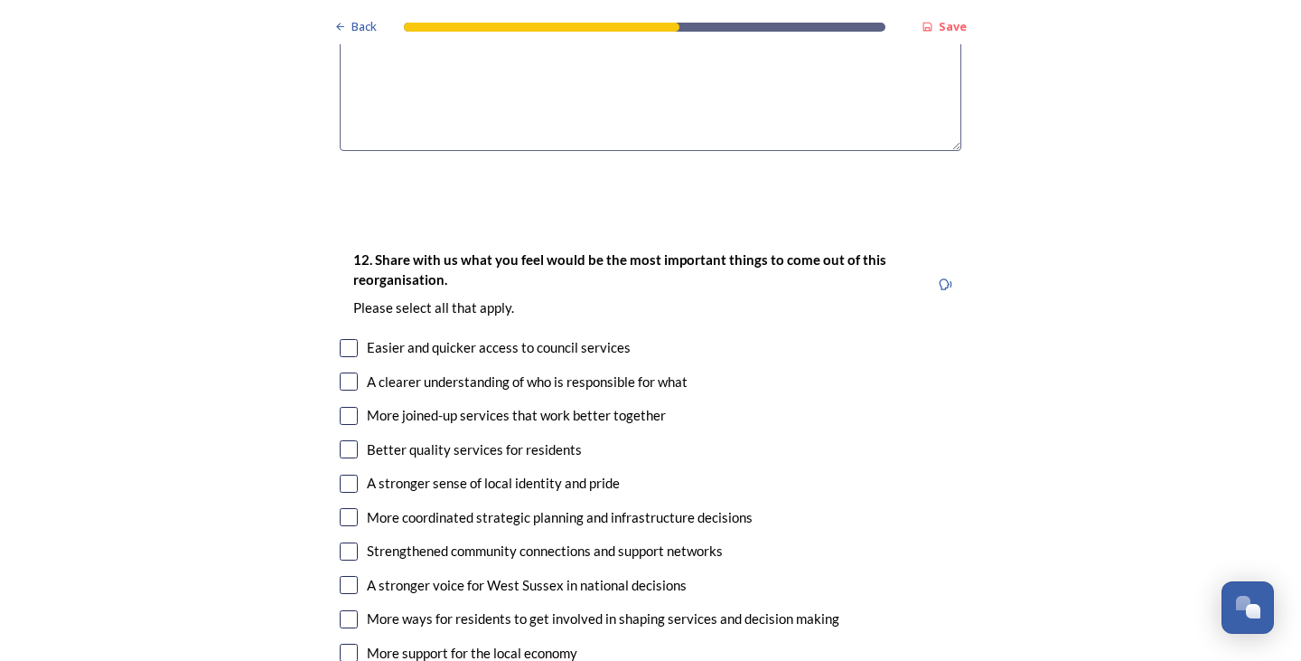
scroll to position [3173, 0]
type textarea "One "super" council will struggle to unify services for the diverse needs of [G…"
click at [340, 371] on input "checkbox" at bounding box center [349, 380] width 18 height 18
checkbox input "true"
click at [347, 406] on input "checkbox" at bounding box center [349, 415] width 18 height 18
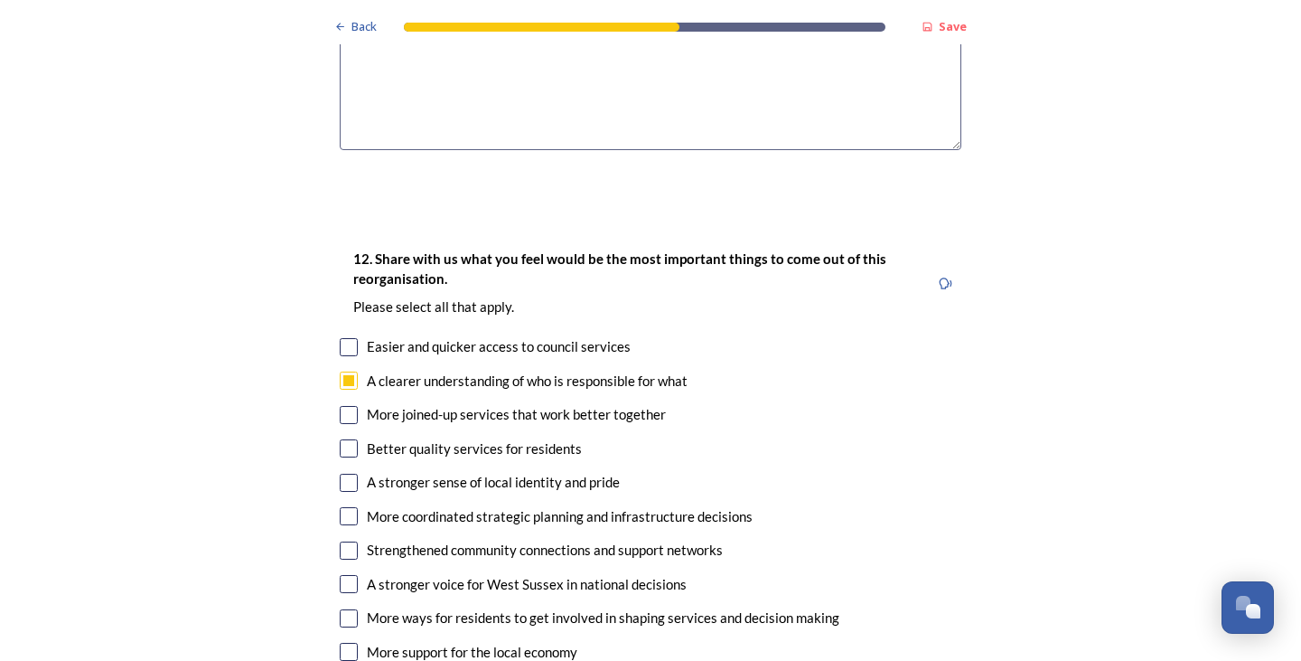
checkbox input "true"
click at [340, 507] on input "checkbox" at bounding box center [349, 516] width 18 height 18
checkbox input "true"
click at [343, 575] on input "checkbox" at bounding box center [349, 584] width 18 height 18
checkbox input "true"
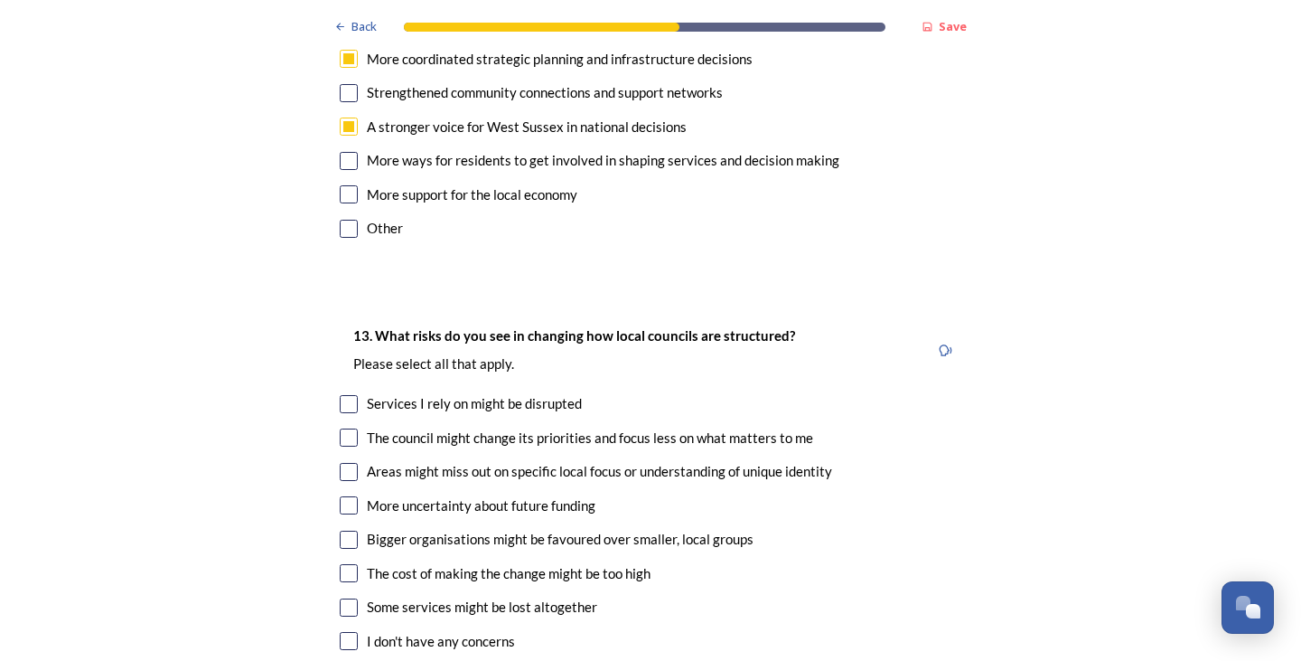
scroll to position [3632, 0]
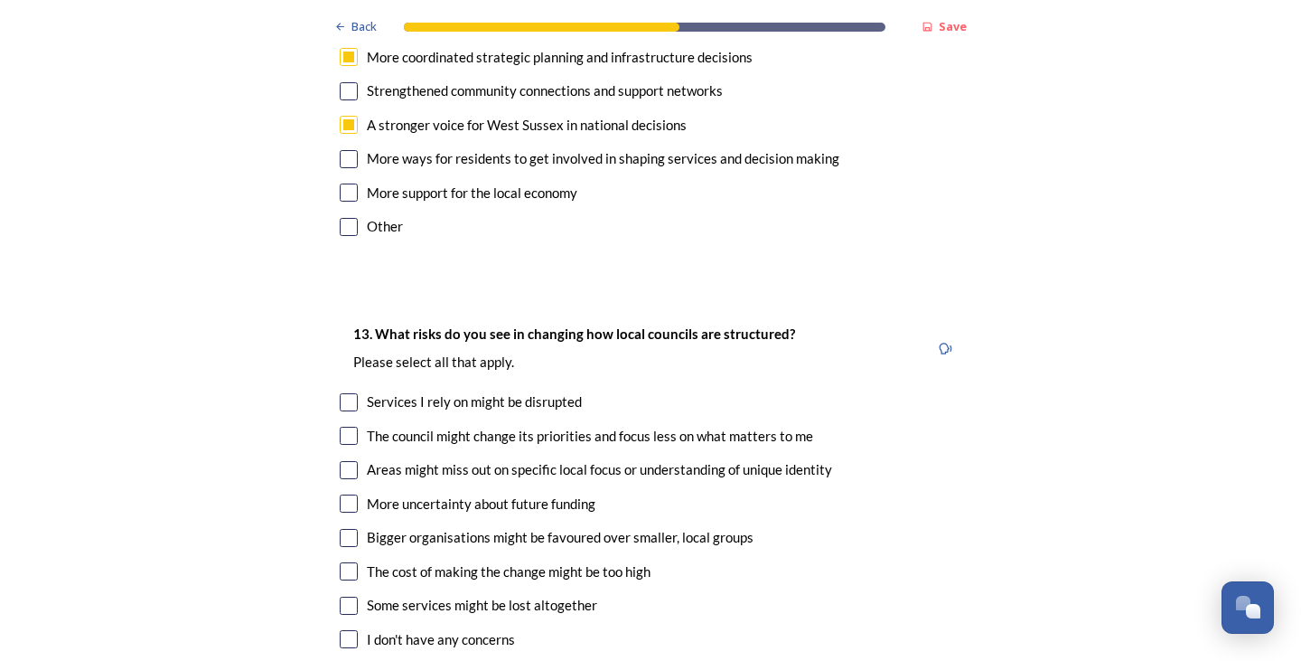
click at [348, 461] on input "checkbox" at bounding box center [349, 470] width 18 height 18
checkbox input "true"
click at [344, 529] on input "checkbox" at bounding box center [349, 538] width 18 height 18
checkbox input "true"
click at [341, 596] on input "checkbox" at bounding box center [349, 605] width 18 height 18
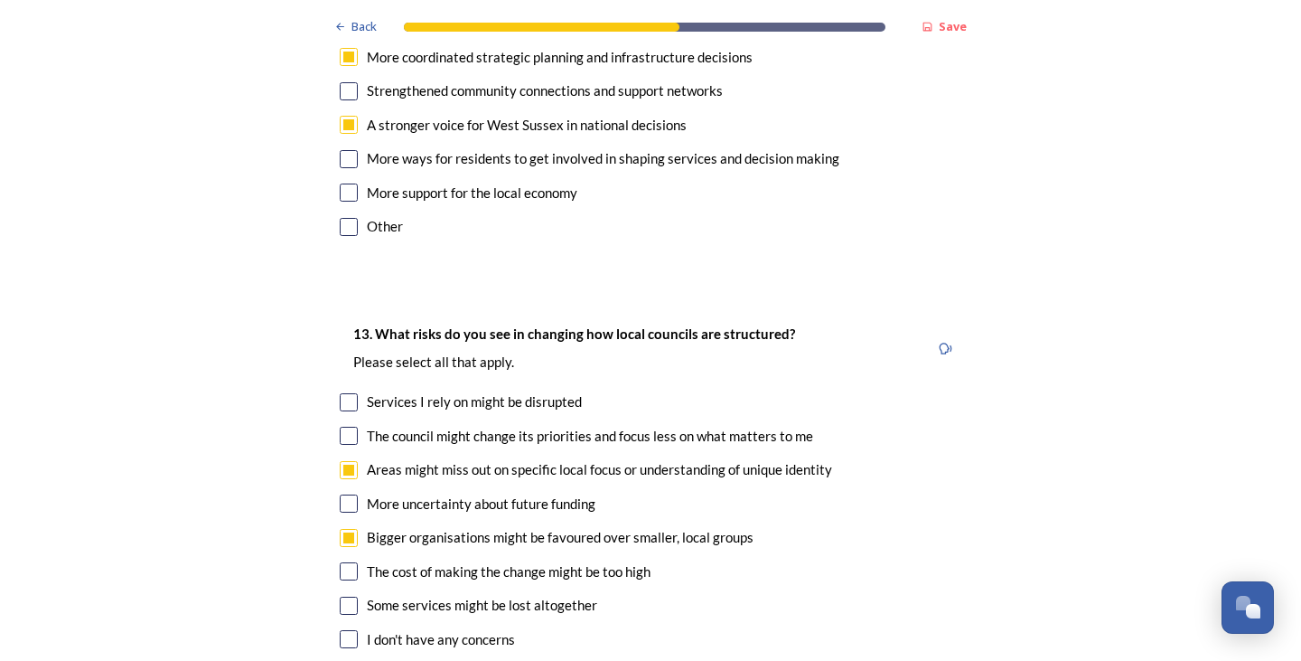
checkbox input "true"
click at [344, 494] on input "checkbox" at bounding box center [349, 503] width 18 height 18
checkbox input "true"
click at [340, 562] on input "checkbox" at bounding box center [349, 571] width 18 height 18
checkbox input "true"
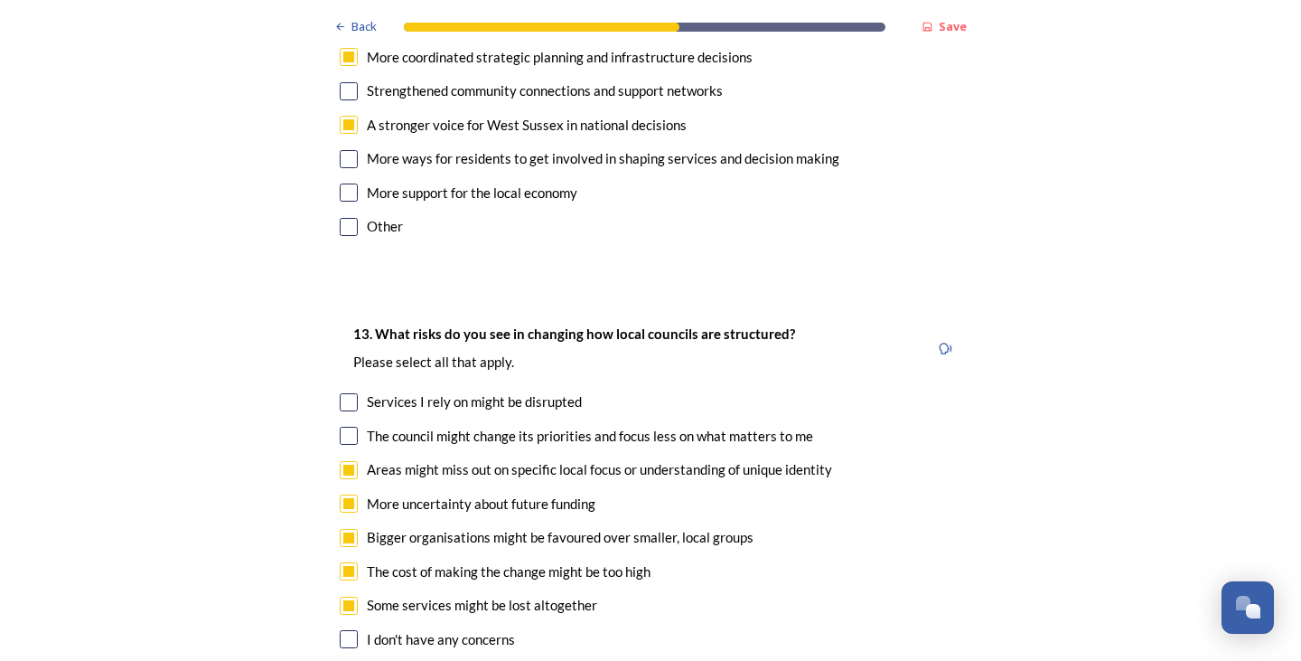
click at [342, 305] on div "13. What risks do you see in changing how local councils are structured? ﻿Pleas…" at bounding box center [650, 505] width 651 height 401
click at [343, 393] on input "checkbox" at bounding box center [349, 402] width 18 height 18
checkbox input "true"
click at [343, 427] on input "checkbox" at bounding box center [349, 436] width 18 height 18
checkbox input "true"
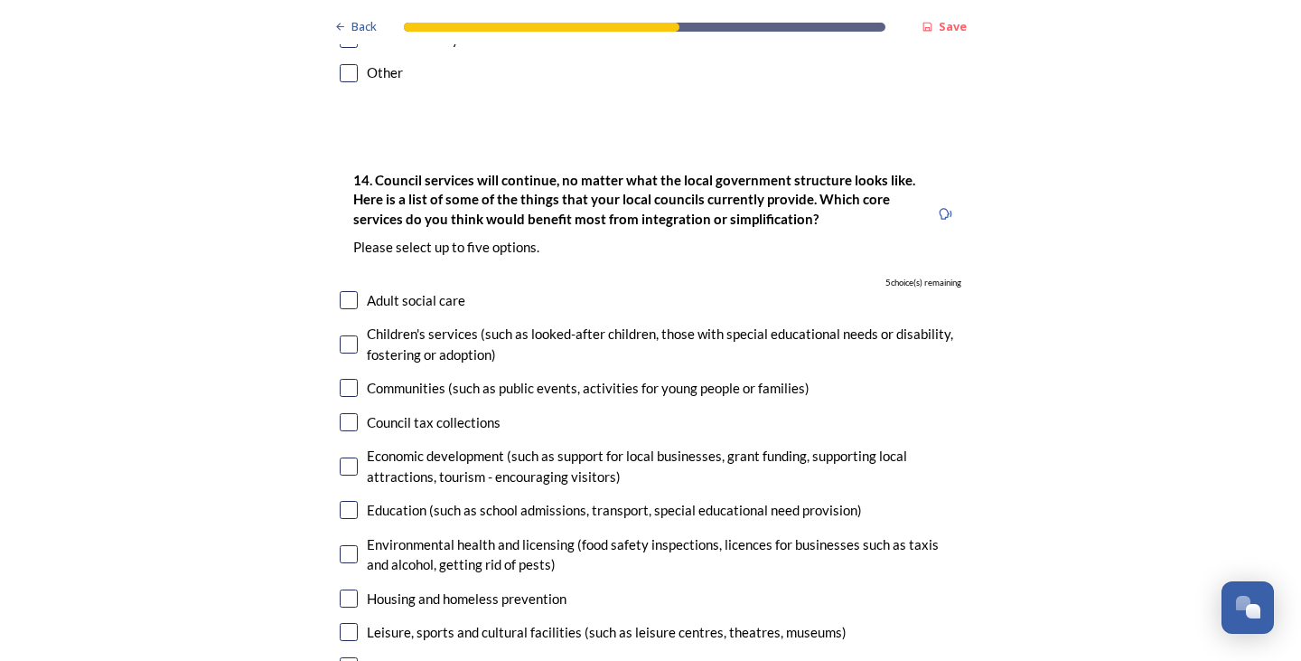
scroll to position [4237, 0]
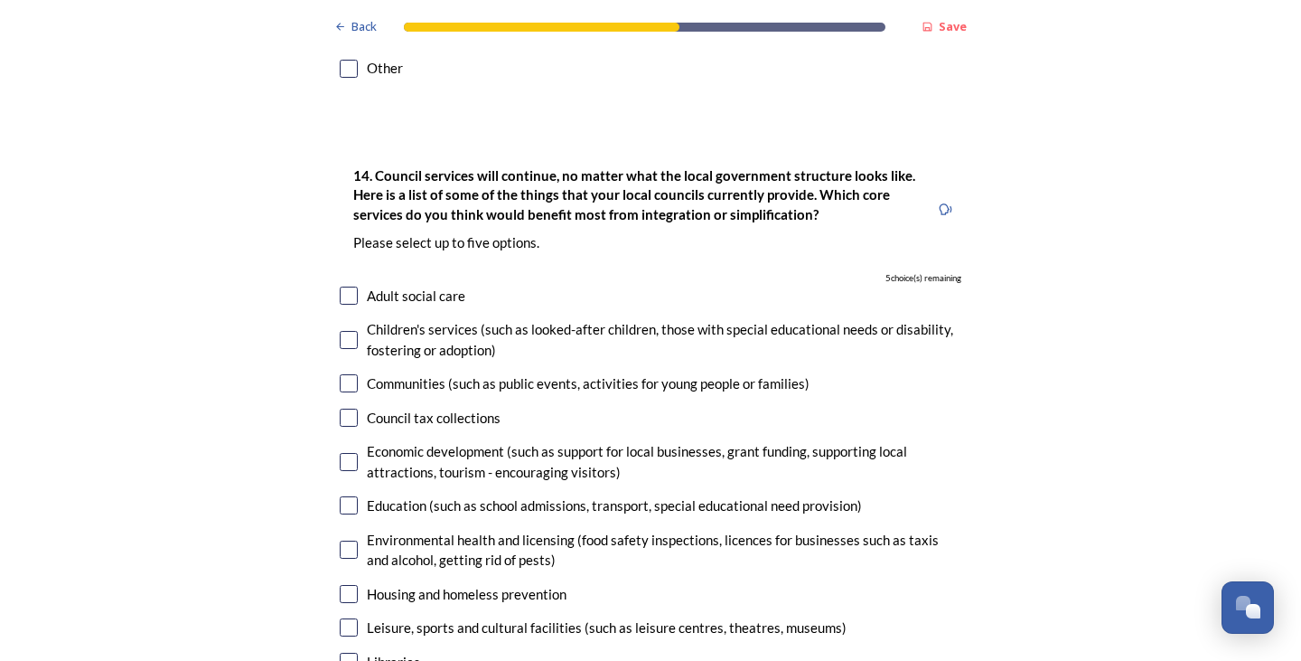
click at [343, 409] on input "checkbox" at bounding box center [349, 418] width 18 height 18
checkbox input "true"
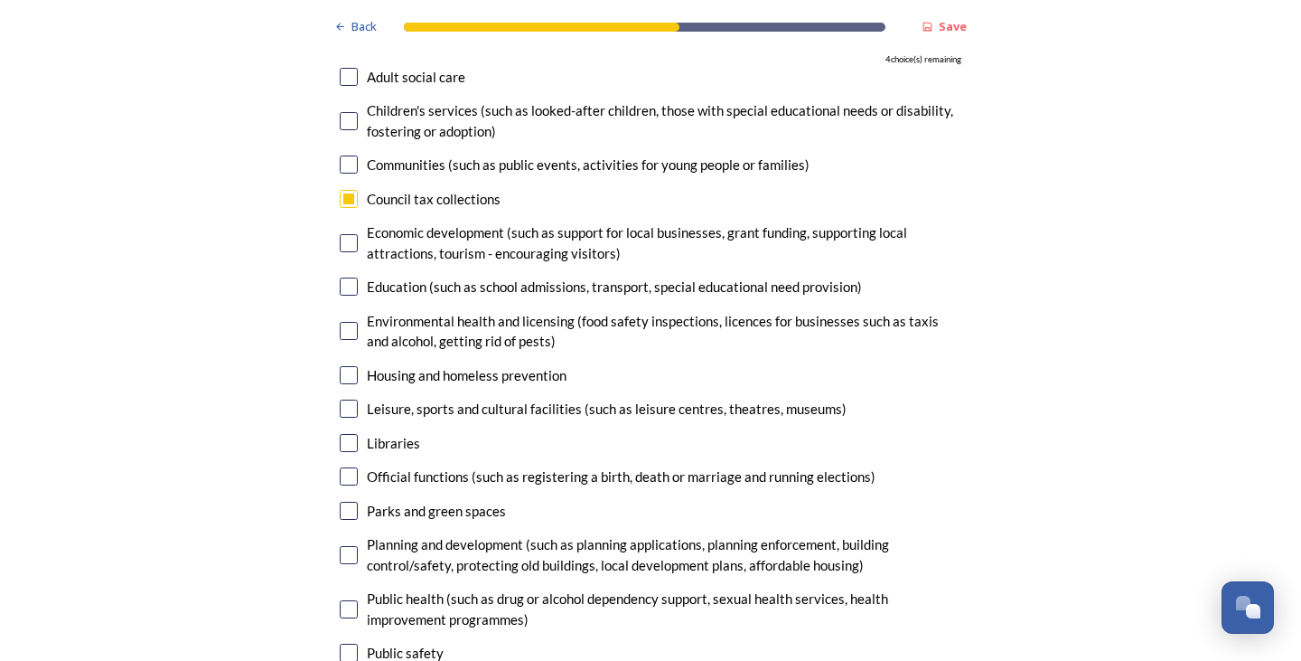
scroll to position [4457, 0]
click at [340, 545] on input "checkbox" at bounding box center [349, 554] width 18 height 18
checkbox input "true"
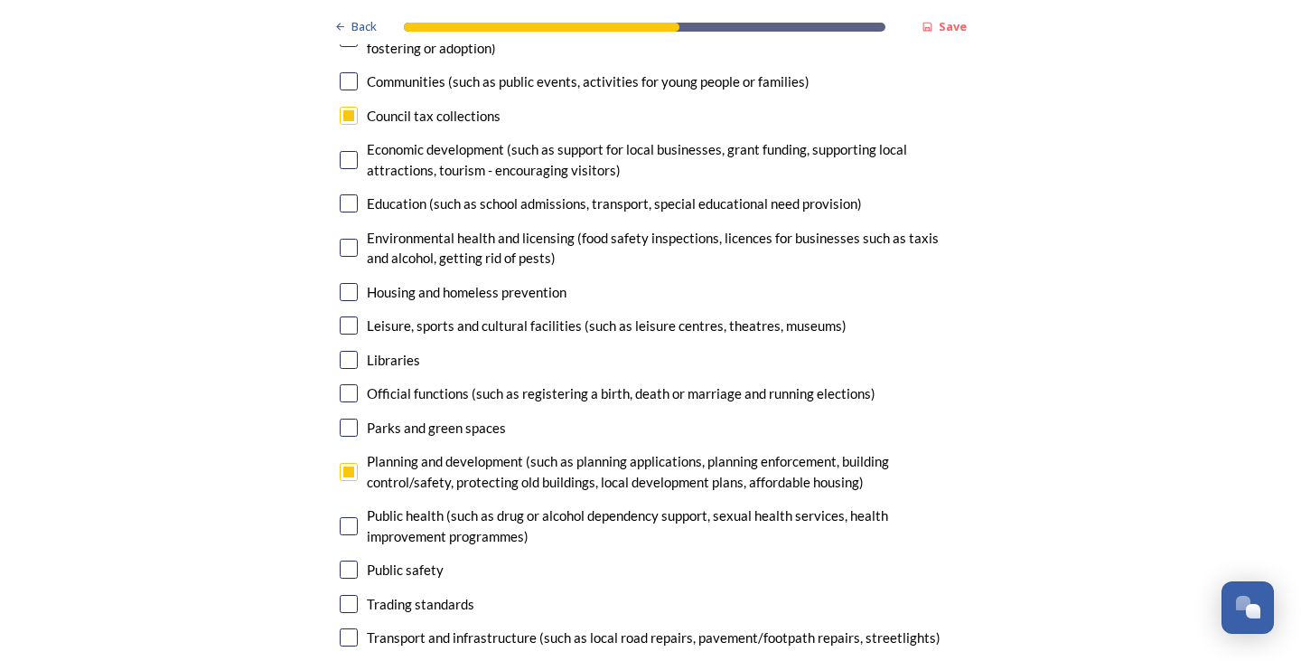
click at [342, 628] on input "checkbox" at bounding box center [349, 637] width 18 height 18
checkbox input "true"
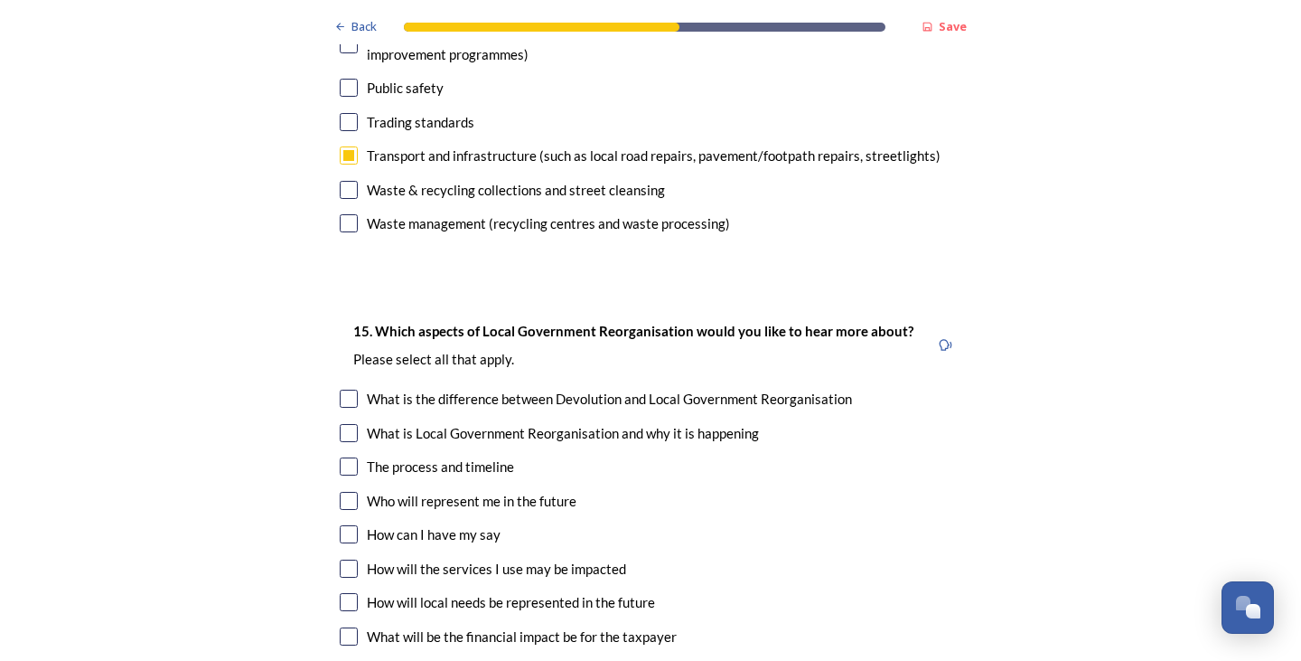
scroll to position [5021, 0]
click at [341, 456] on input "checkbox" at bounding box center [349, 465] width 18 height 18
checkbox input "true"
click at [340, 491] on input "checkbox" at bounding box center [349, 500] width 18 height 18
checkbox input "true"
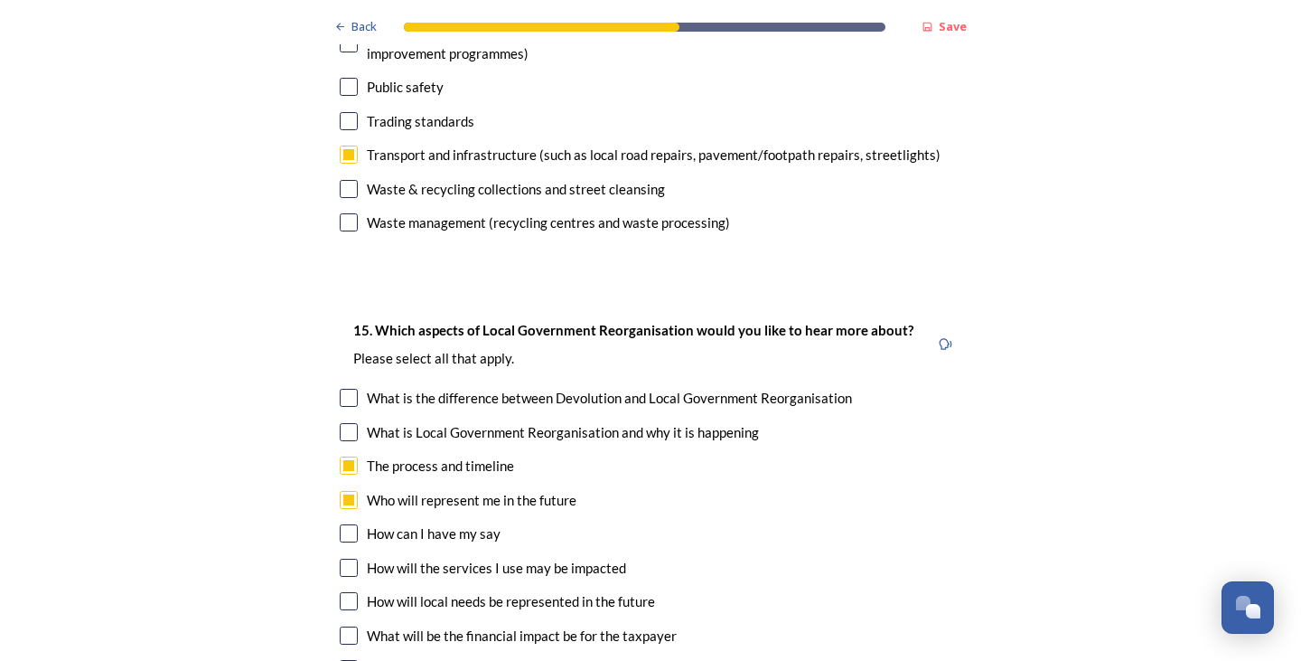
click at [345, 592] on input "checkbox" at bounding box center [349, 601] width 18 height 18
checkbox input "true"
click at [340, 626] on input "checkbox" at bounding box center [349, 635] width 18 height 18
checkbox input "true"
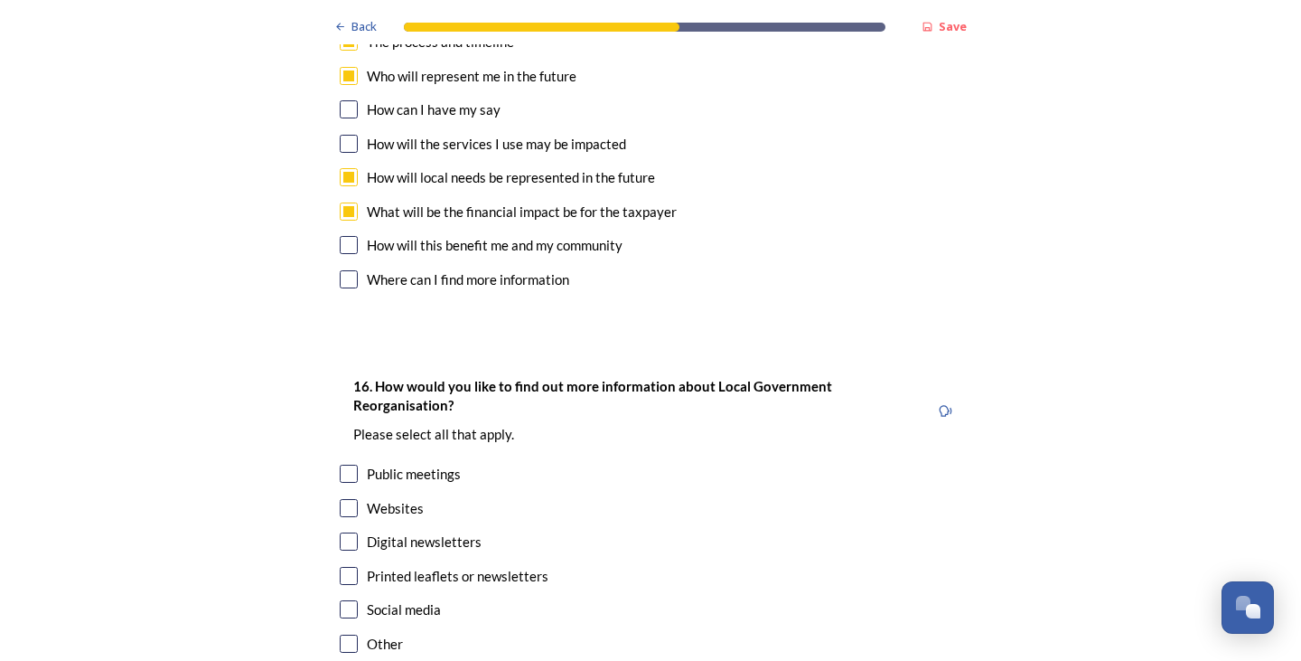
scroll to position [5446, 0]
click at [340, 531] on input "checkbox" at bounding box center [349, 540] width 18 height 18
checkbox input "true"
click at [346, 498] on input "checkbox" at bounding box center [349, 507] width 18 height 18
checkbox input "true"
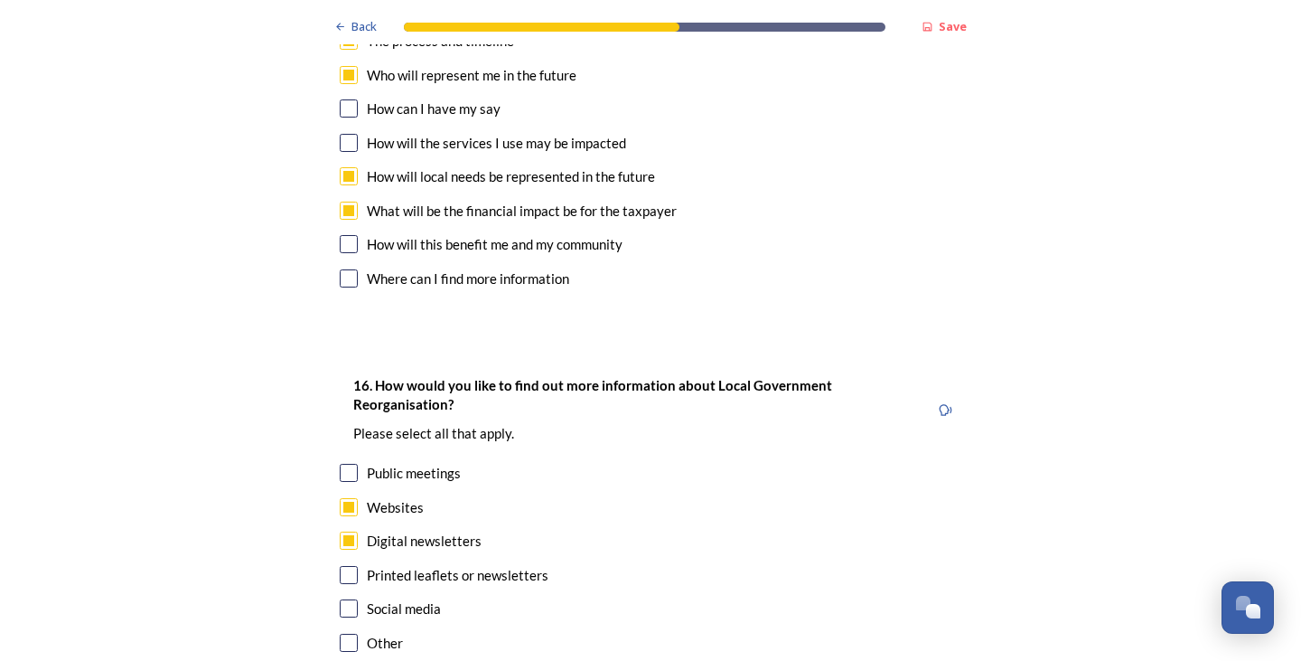
scroll to position [5559, 0]
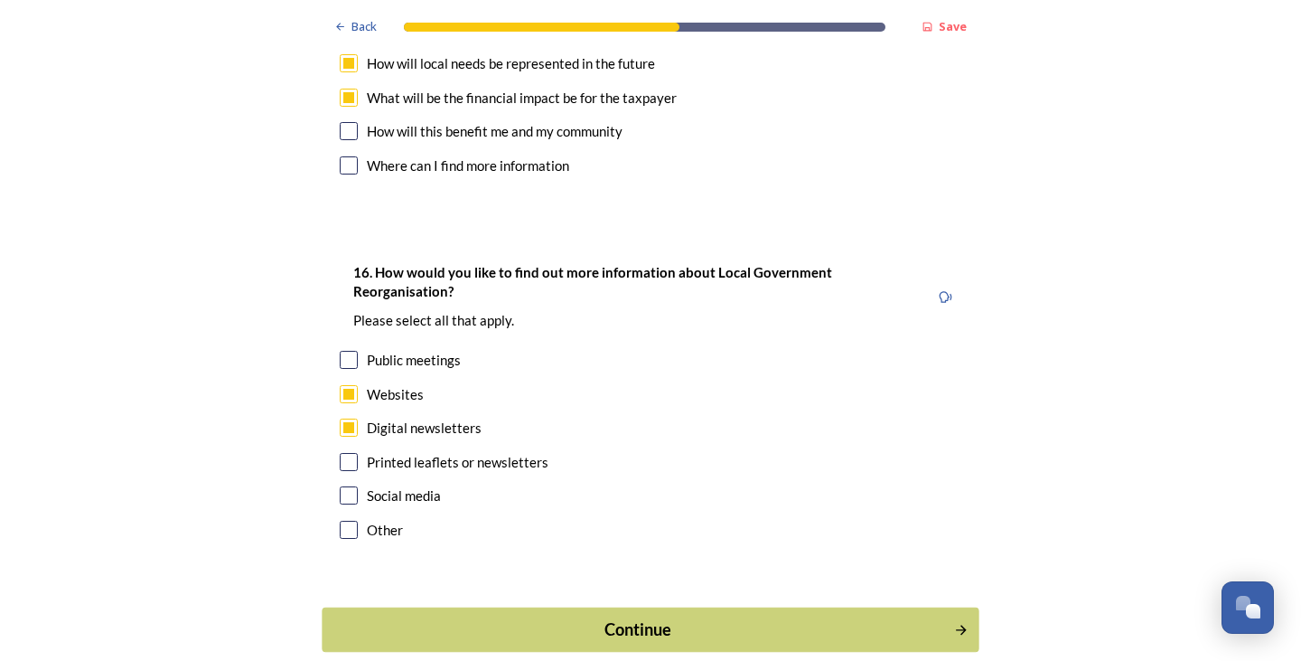
click at [650, 617] on div "Continue" at bounding box center [639, 629] width 612 height 24
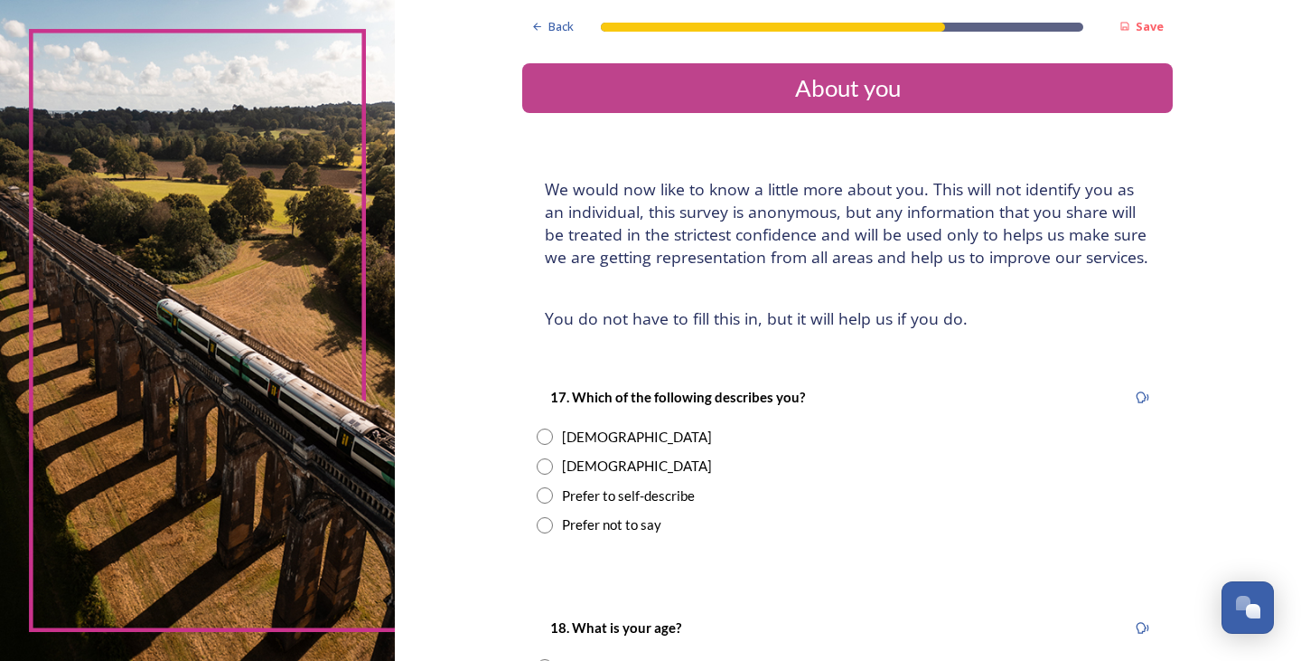
click at [540, 441] on input "radio" at bounding box center [545, 436] width 16 height 16
radio input "true"
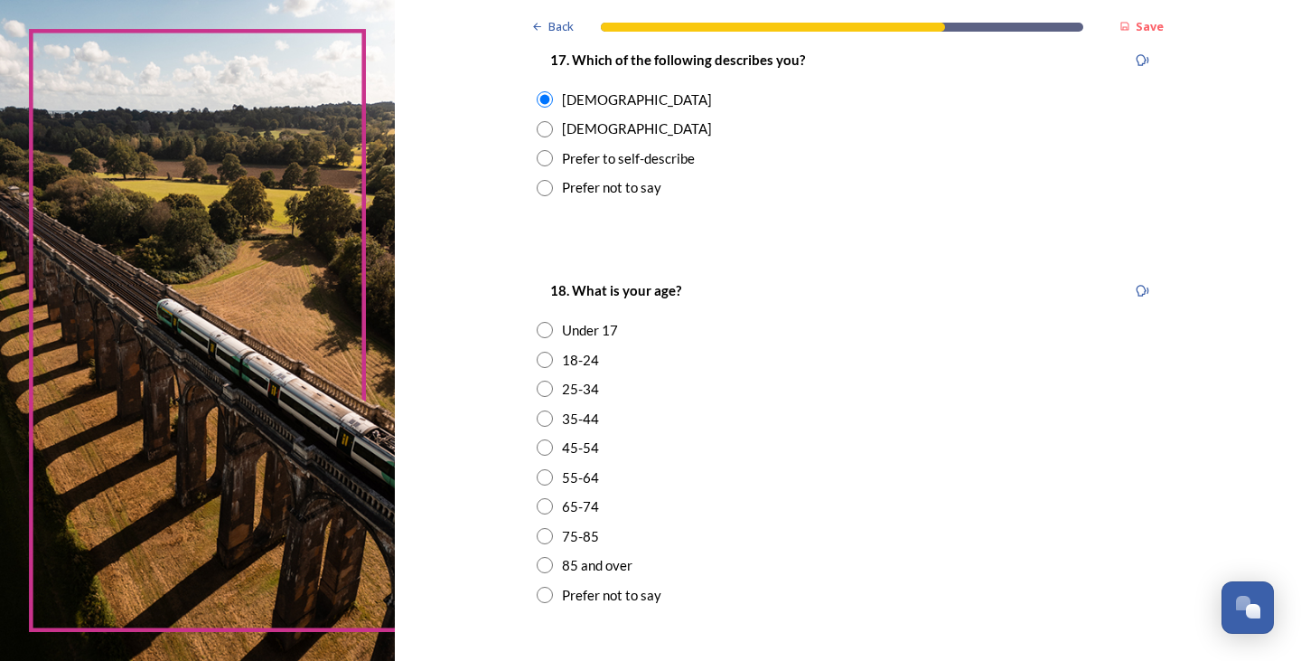
scroll to position [339, 0]
click at [537, 445] on input "radio" at bounding box center [545, 445] width 16 height 16
radio input "true"
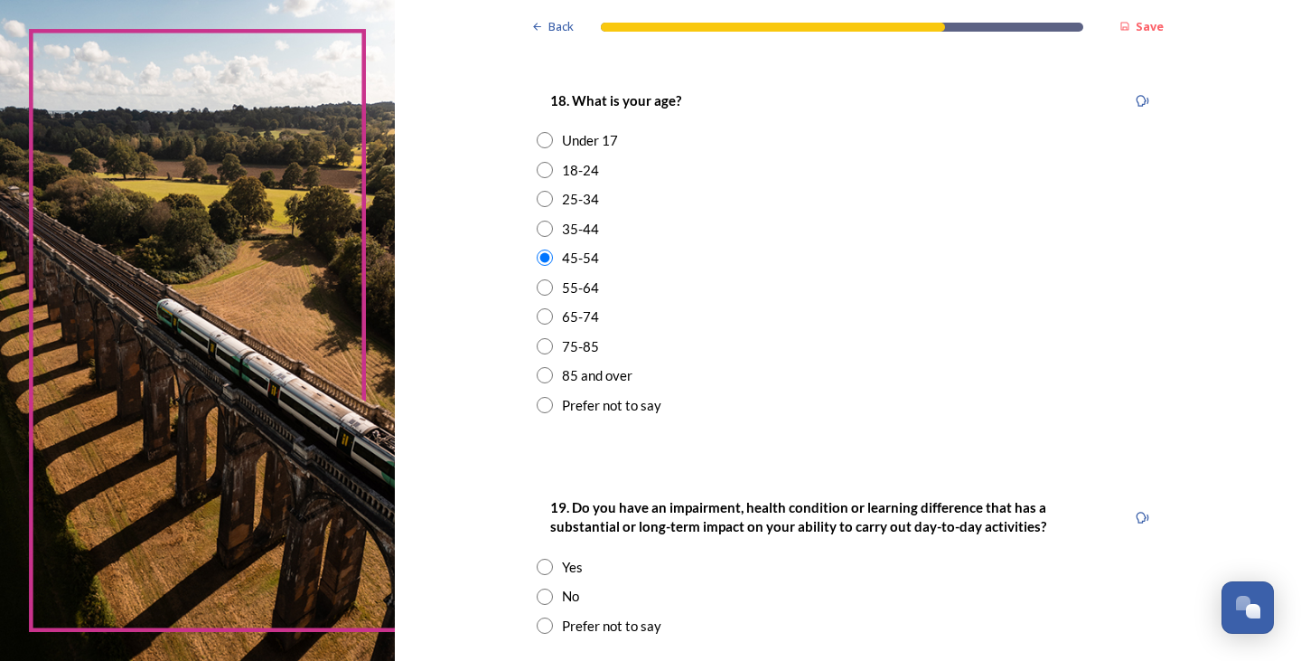
scroll to position [771, 0]
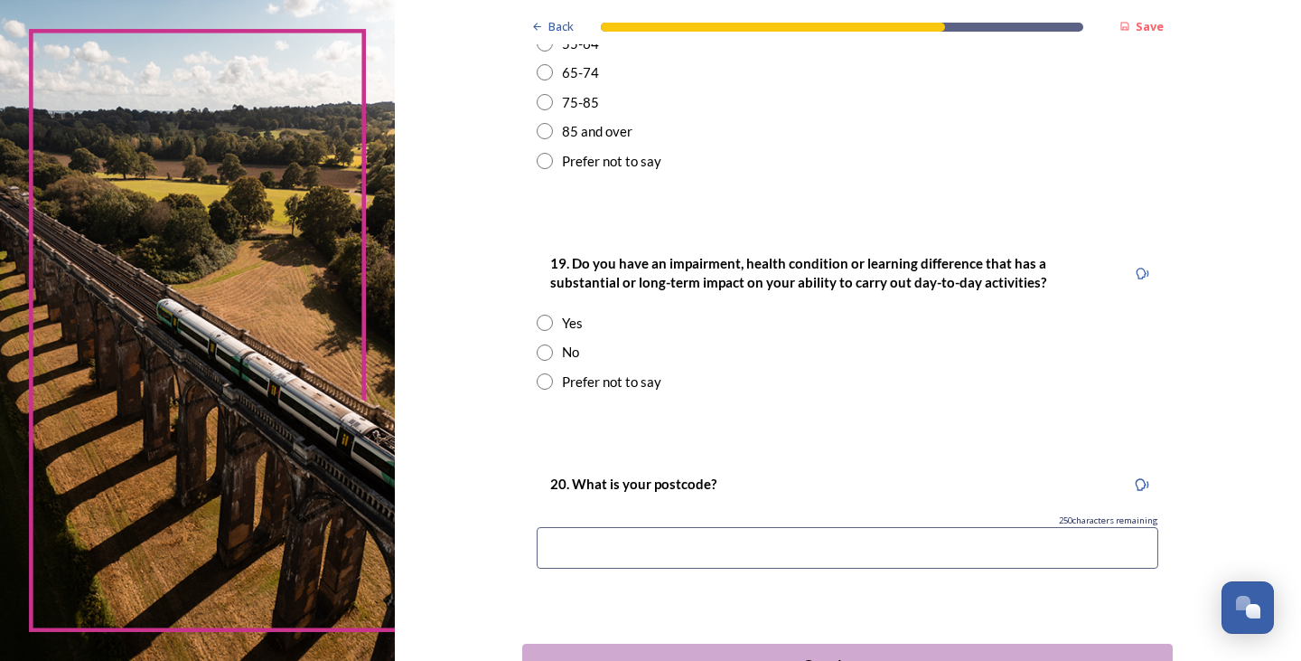
click at [540, 350] on input "radio" at bounding box center [545, 352] width 16 height 16
radio input "true"
click at [630, 540] on input at bounding box center [848, 548] width 622 height 42
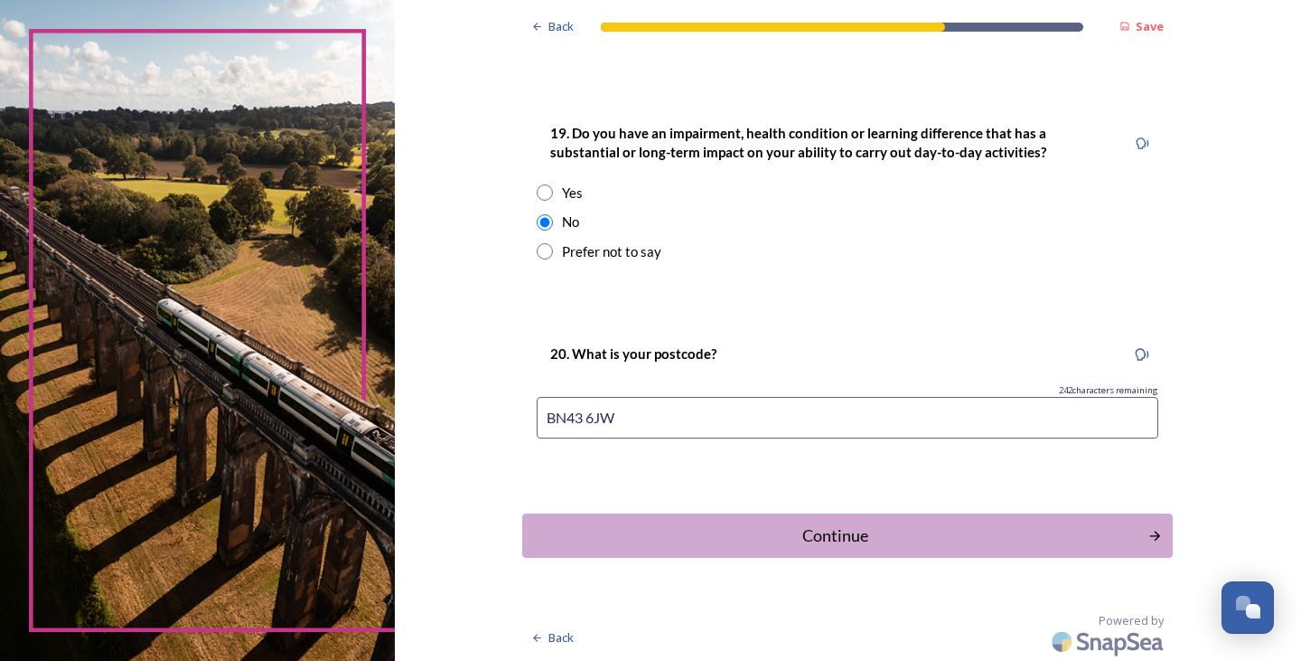
type input "BN43 6JW"
click at [647, 528] on div "Continue" at bounding box center [835, 535] width 606 height 24
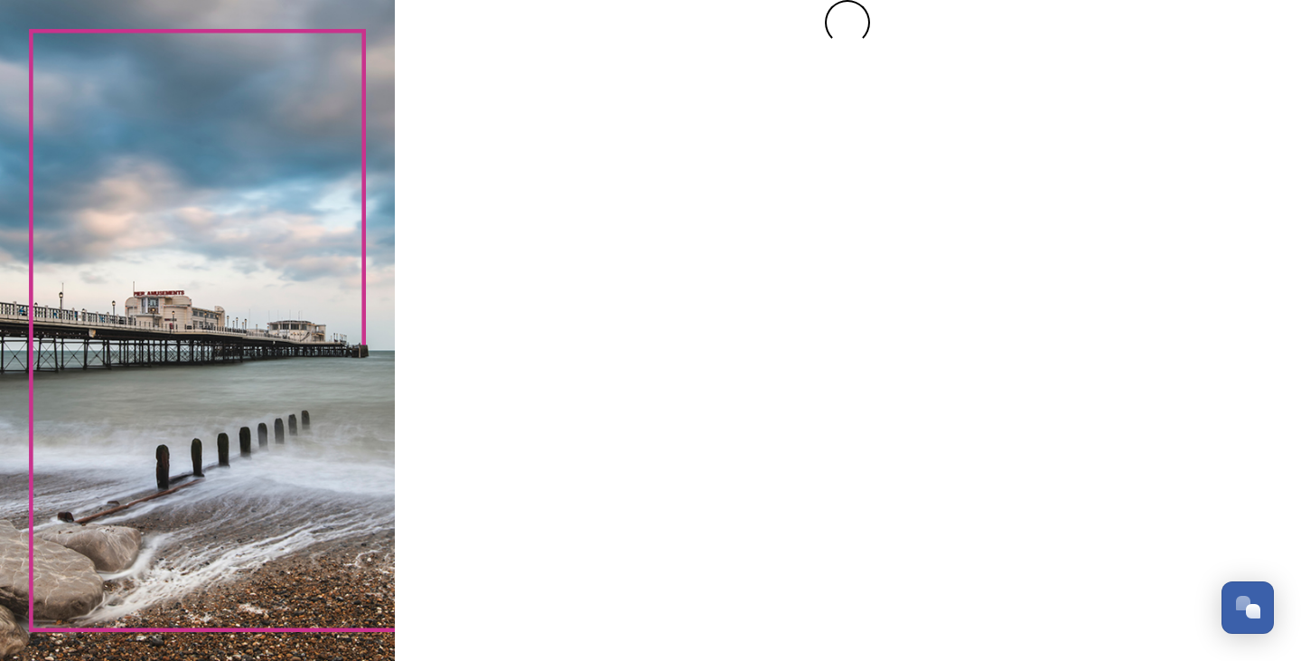
scroll to position [0, 0]
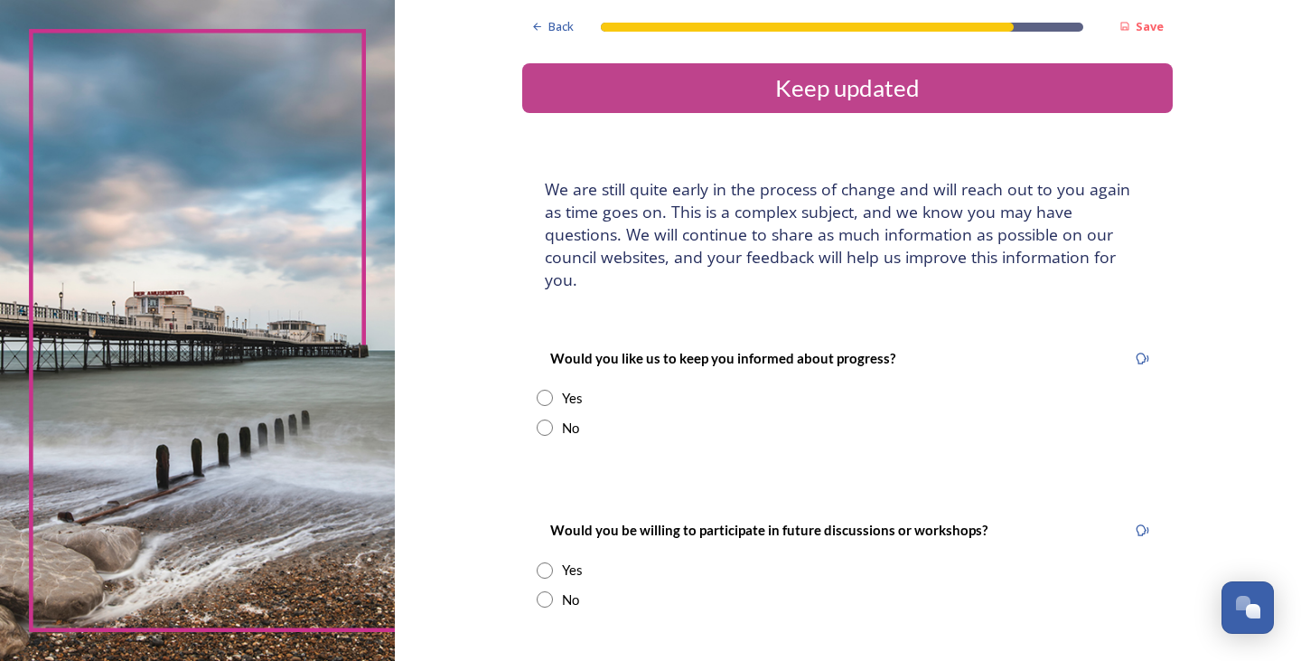
click at [537, 390] on input "radio" at bounding box center [545, 398] width 16 height 16
radio input "true"
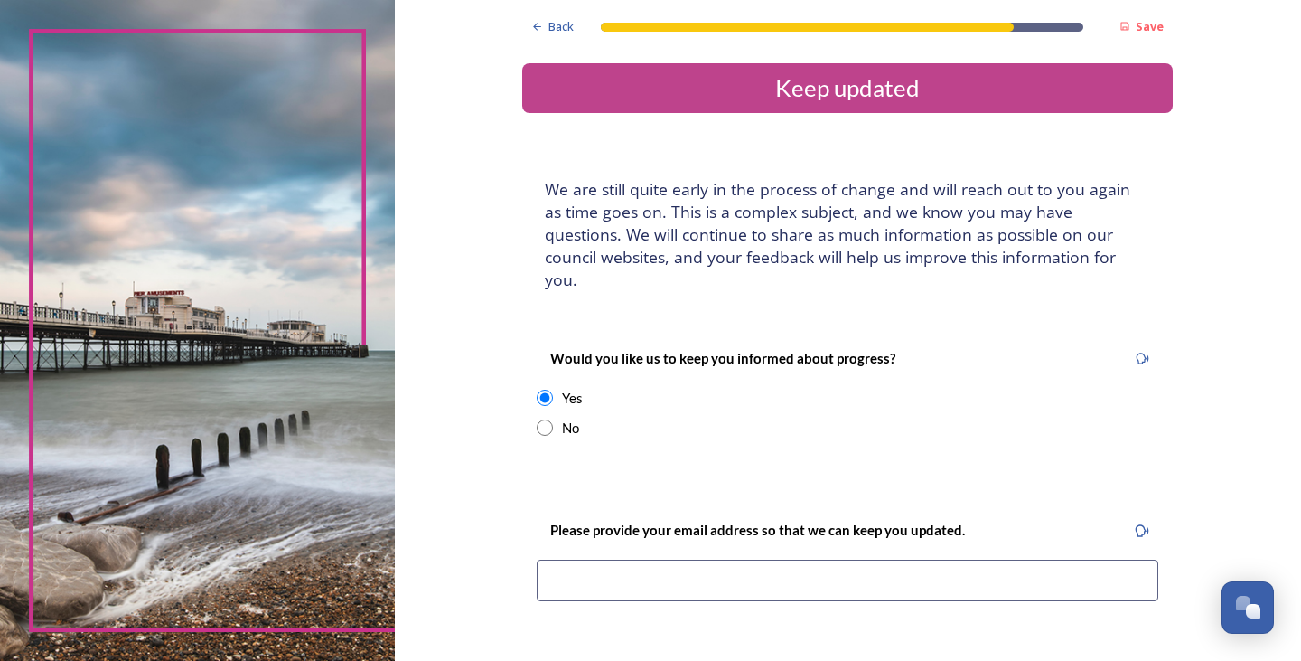
click at [646, 559] on input at bounding box center [848, 580] width 622 height 42
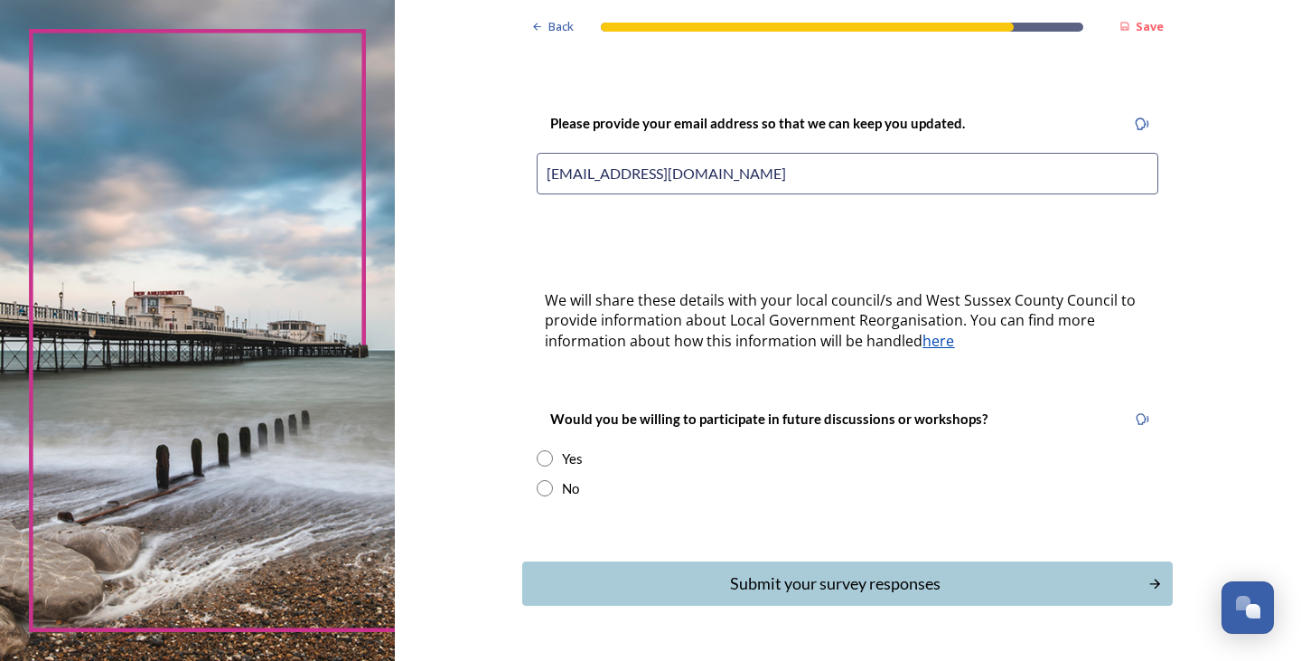
scroll to position [408, 0]
type input "[EMAIL_ADDRESS][DOMAIN_NAME]"
click at [539, 449] on input "radio" at bounding box center [545, 457] width 16 height 16
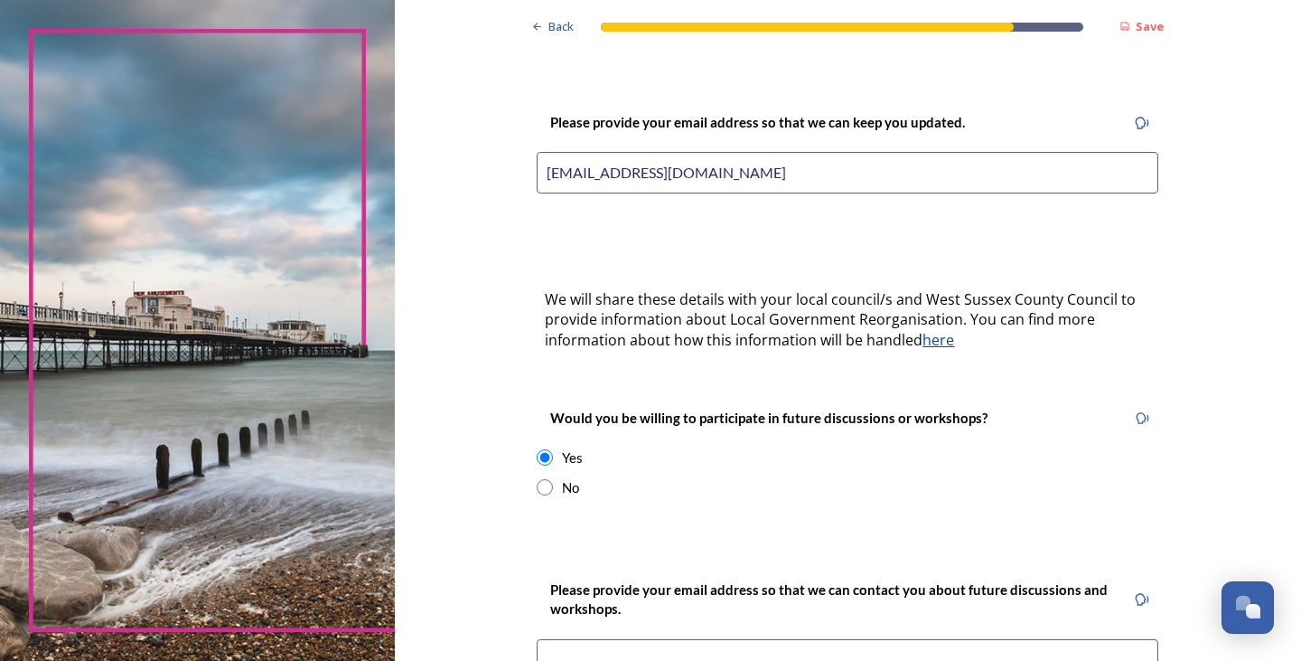
click at [539, 449] on input "radio" at bounding box center [545, 457] width 16 height 16
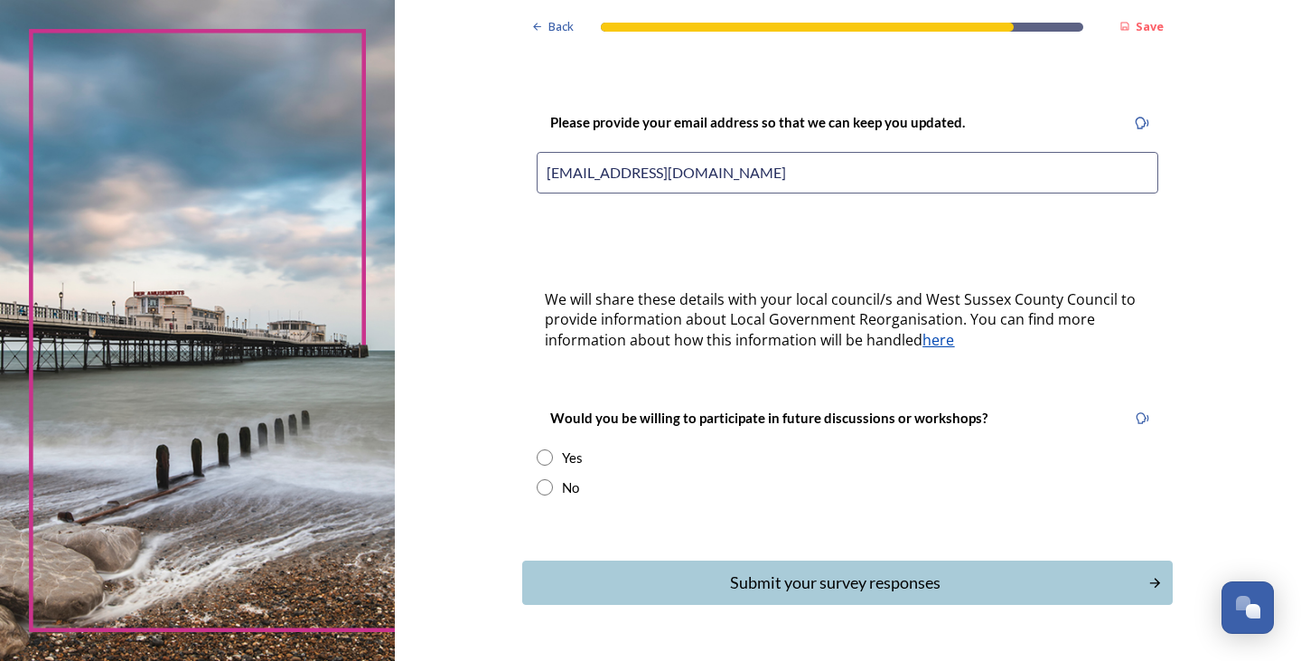
click at [522, 439] on div "Would you be willing to participate in future discussions or workshops? Yes No" at bounding box center [847, 452] width 651 height 127
click at [541, 449] on input "radio" at bounding box center [545, 457] width 16 height 16
radio input "true"
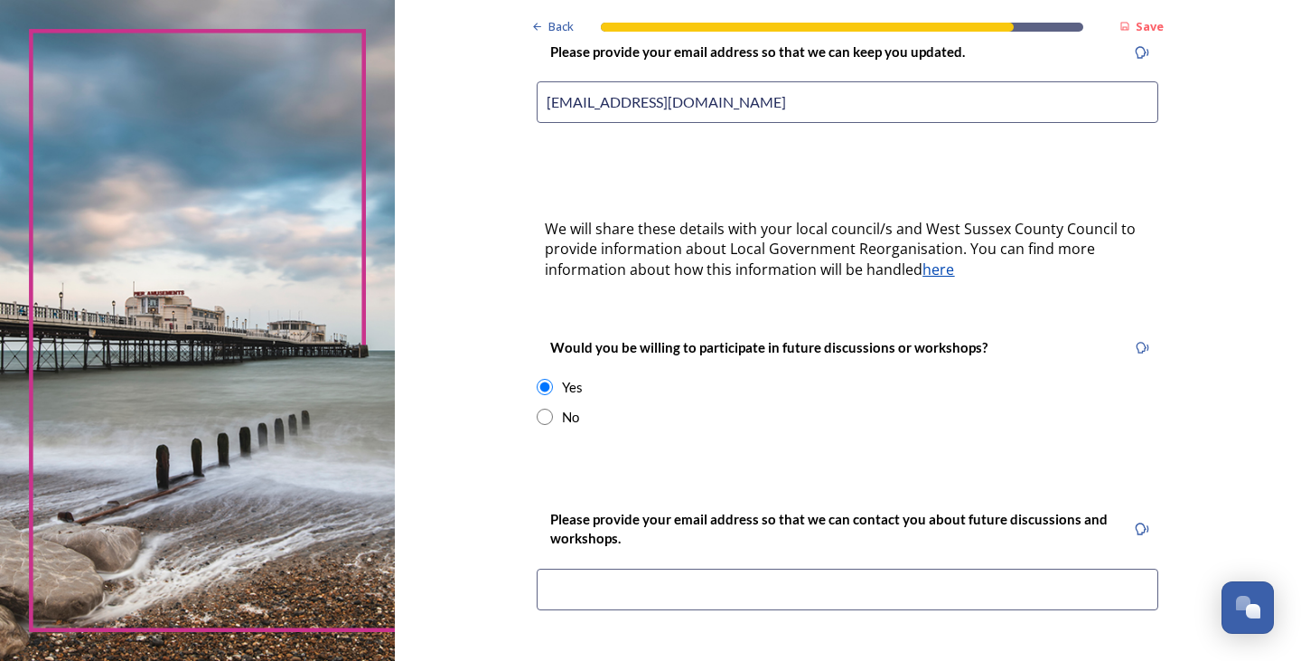
scroll to position [479, 0]
click at [642, 568] on input at bounding box center [848, 589] width 622 height 42
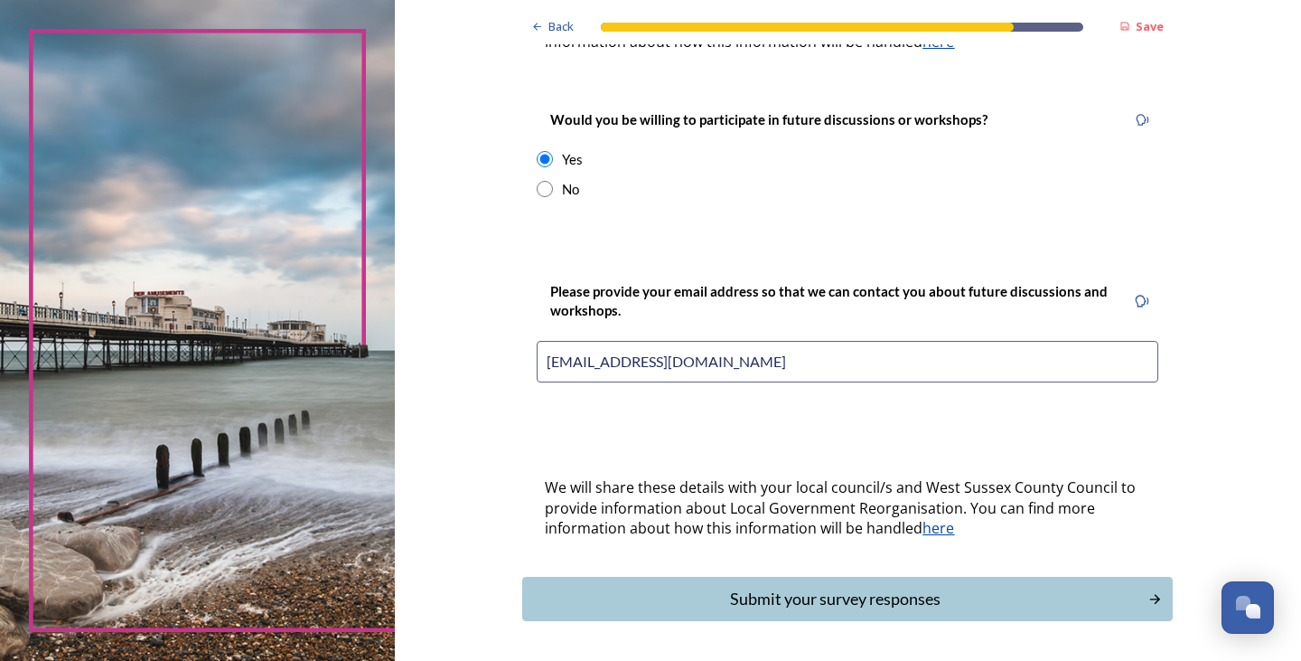
scroll to position [746, 0]
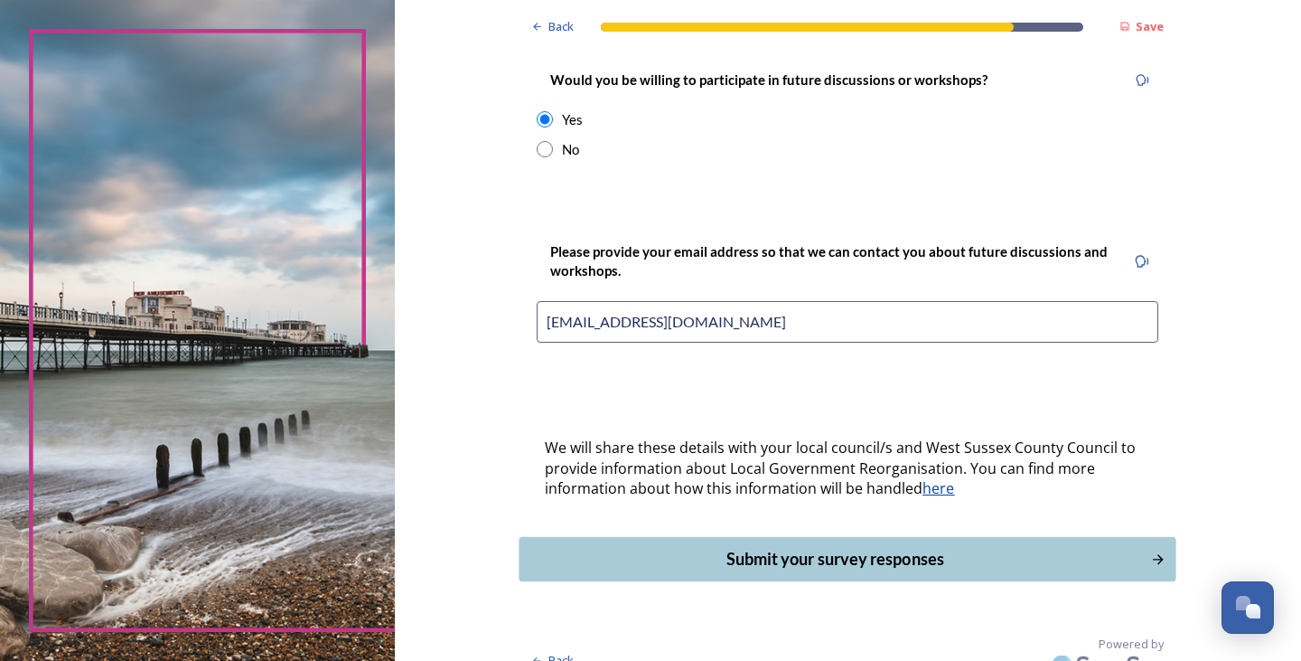
type input "[EMAIL_ADDRESS][DOMAIN_NAME]"
click at [617, 547] on div "Submit your survey responses" at bounding box center [836, 559] width 612 height 24
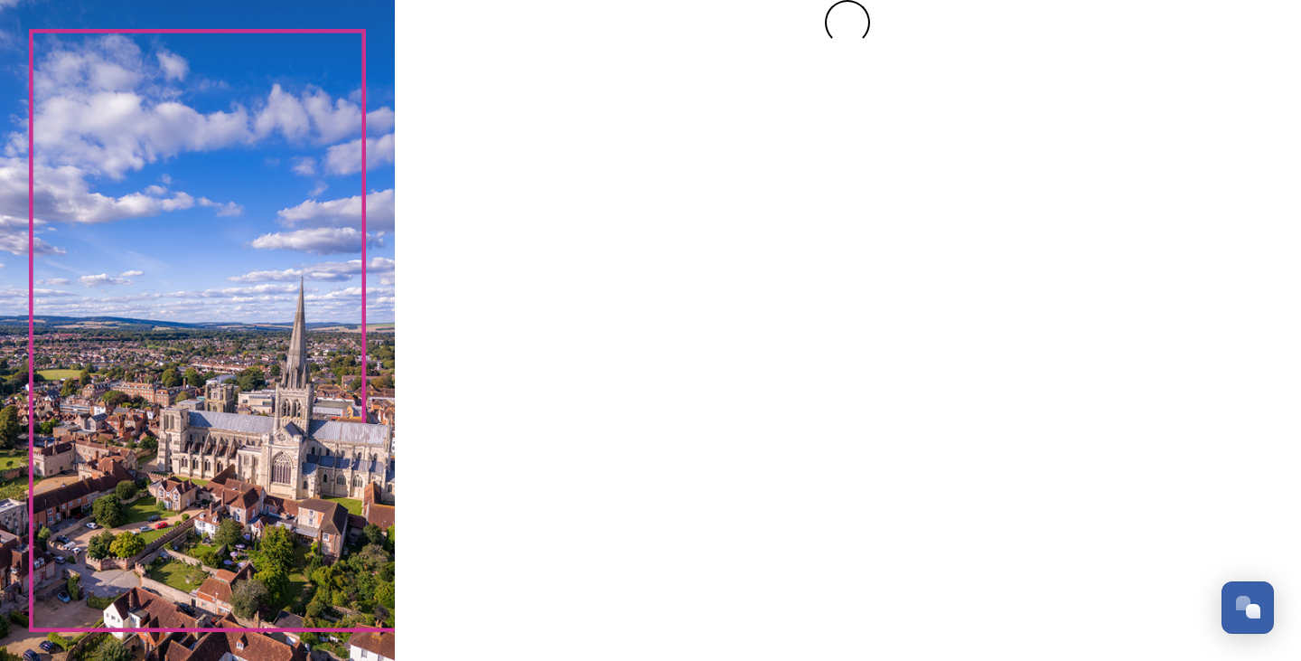
scroll to position [0, 0]
